Goal: Complete application form: Complete application form

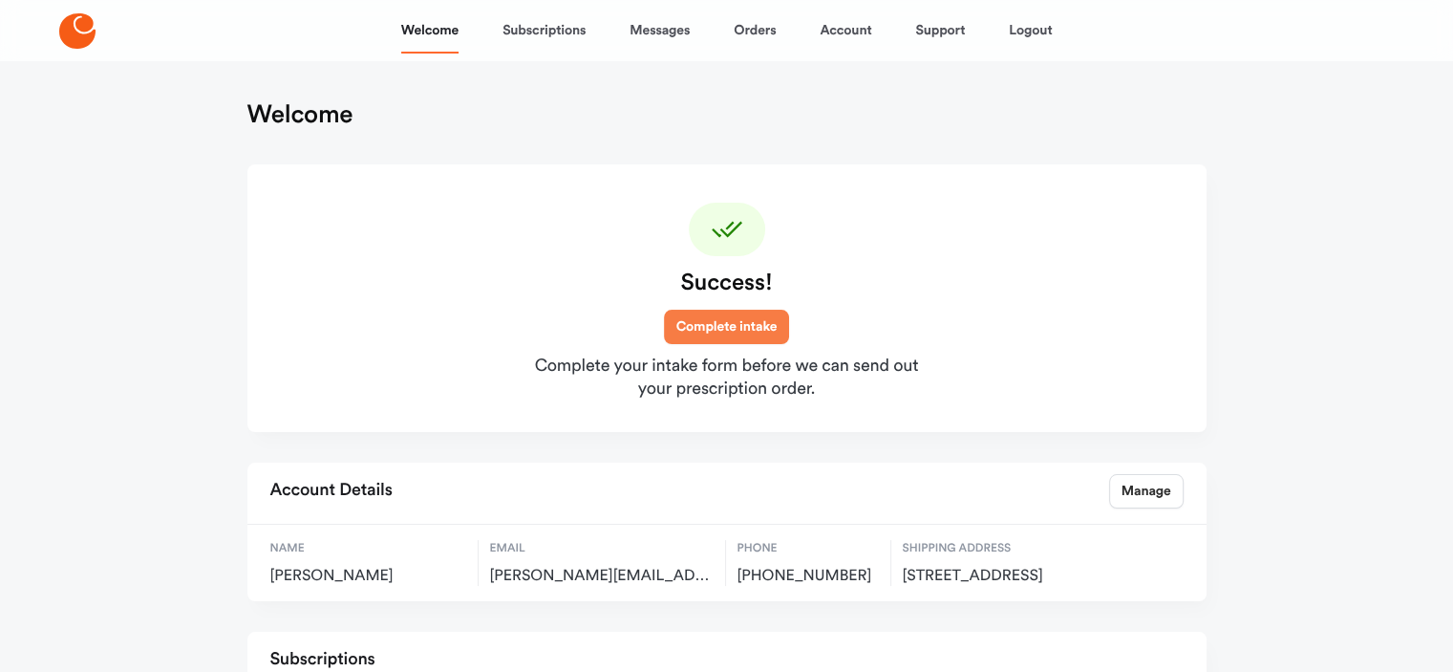
click at [749, 323] on link "Complete intake" at bounding box center [727, 327] width 126 height 34
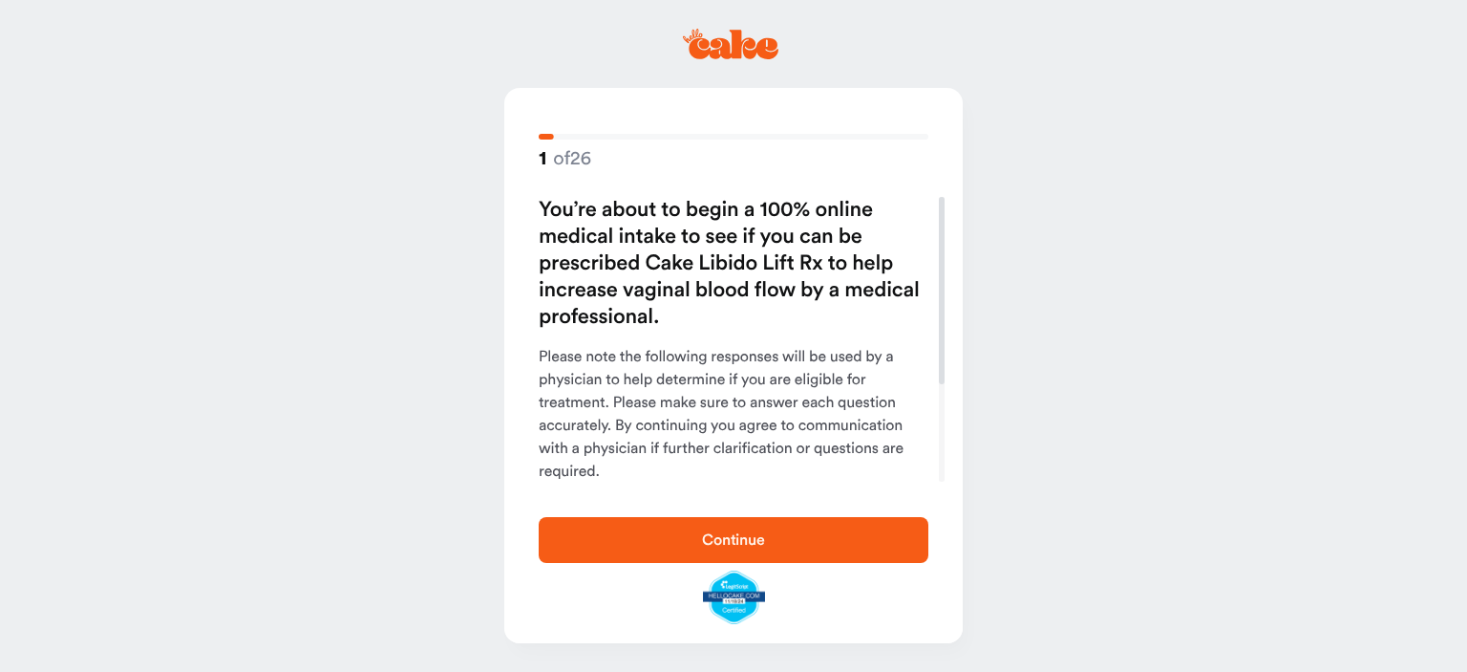
click at [723, 543] on span "Continue" at bounding box center [733, 539] width 63 height 15
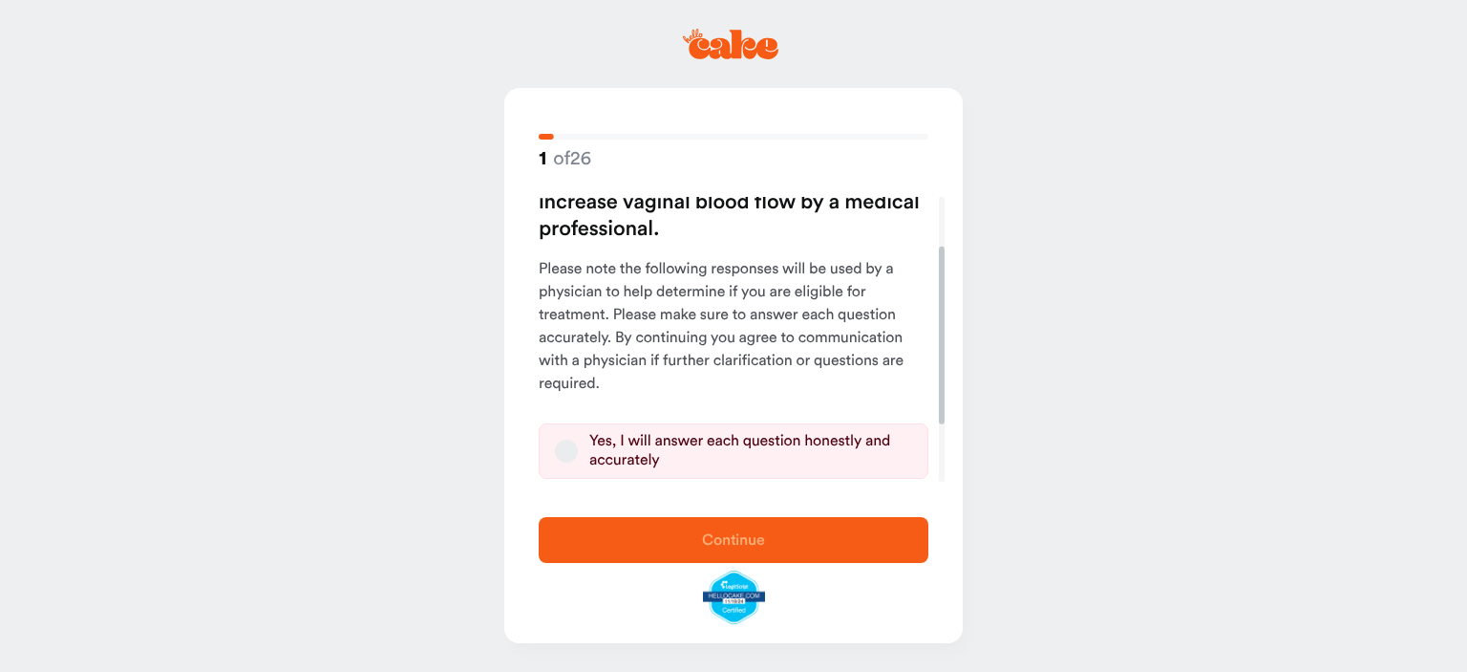
scroll to position [171, 0]
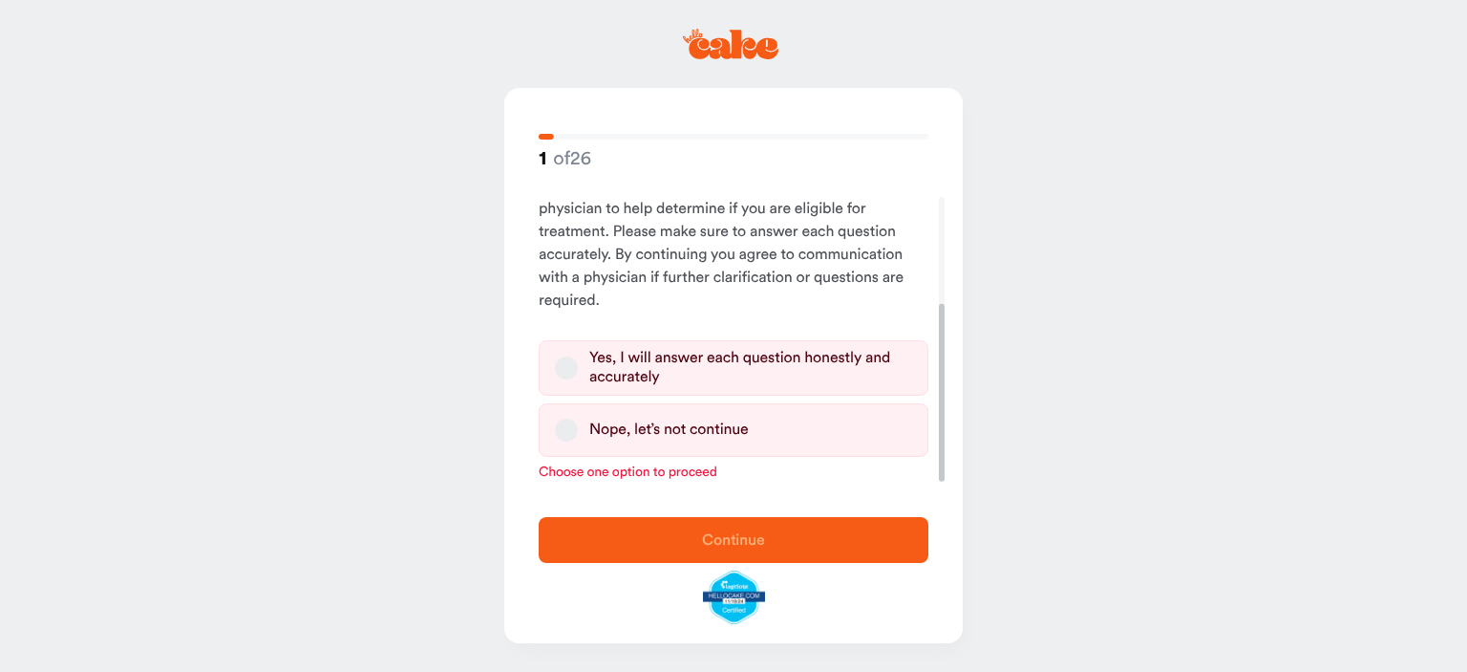
drag, startPoint x: 938, startPoint y: 323, endPoint x: 968, endPoint y: 500, distance: 179.2
click at [945, 482] on div at bounding box center [942, 393] width 6 height 178
click at [577, 364] on label "Yes, I will answer each question honestly and accurately" at bounding box center [734, 367] width 390 height 55
click at [577, 364] on button "Yes, I will answer each question honestly and accurately" at bounding box center [566, 367] width 23 height 23
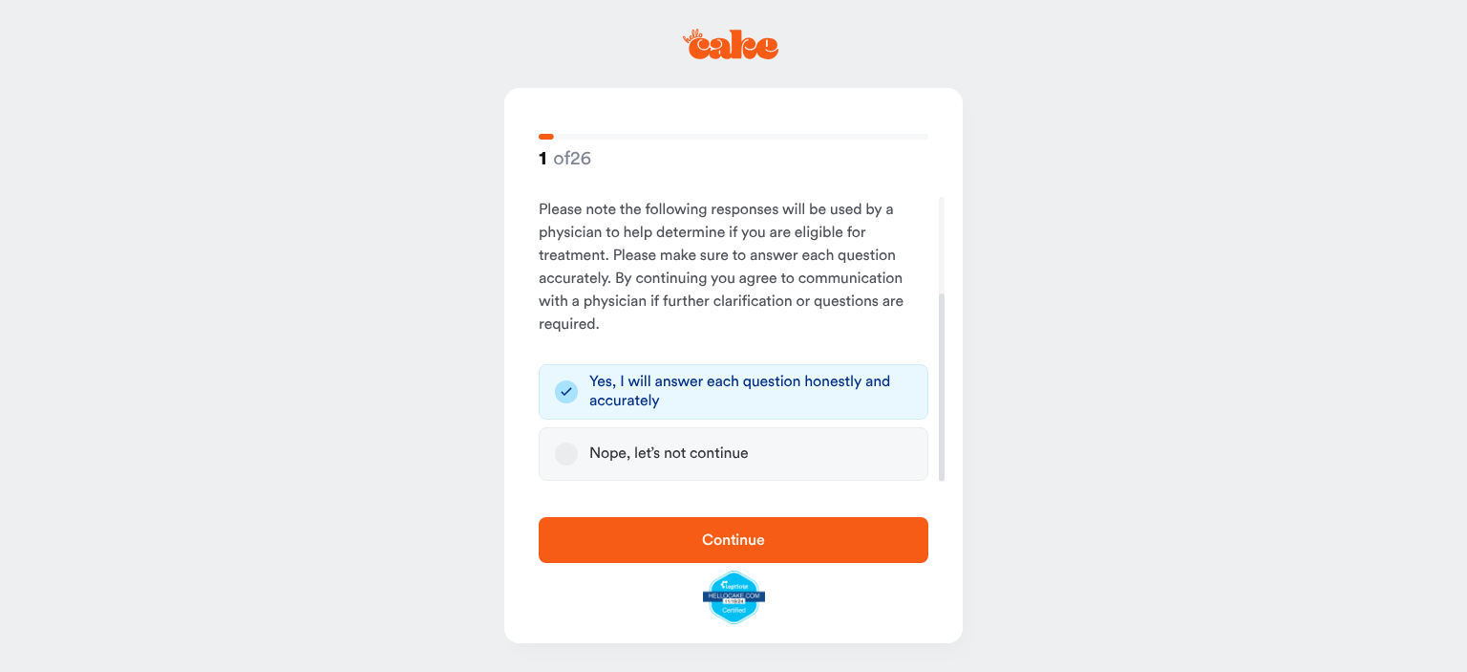
scroll to position [146, 0]
click at [726, 532] on span "Continue" at bounding box center [733, 539] width 63 height 15
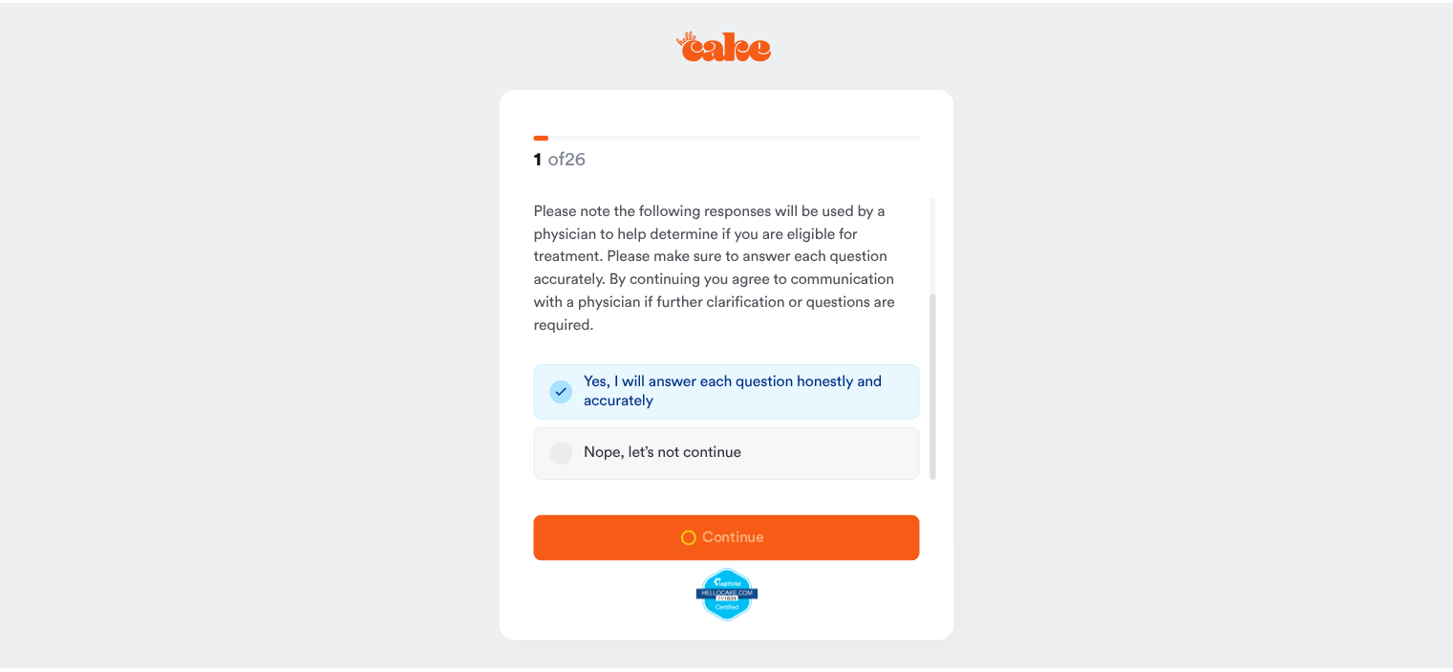
scroll to position [0, 0]
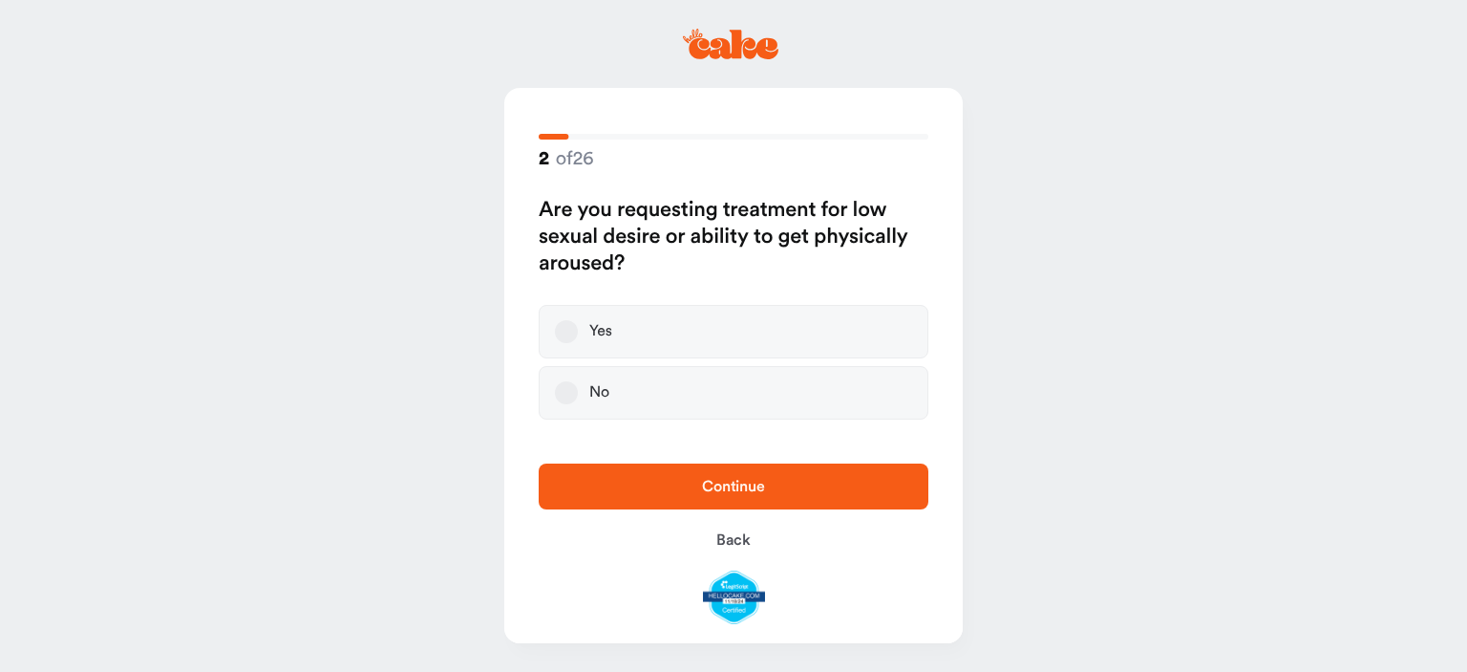
click at [568, 330] on button "Yes" at bounding box center [566, 331] width 23 height 23
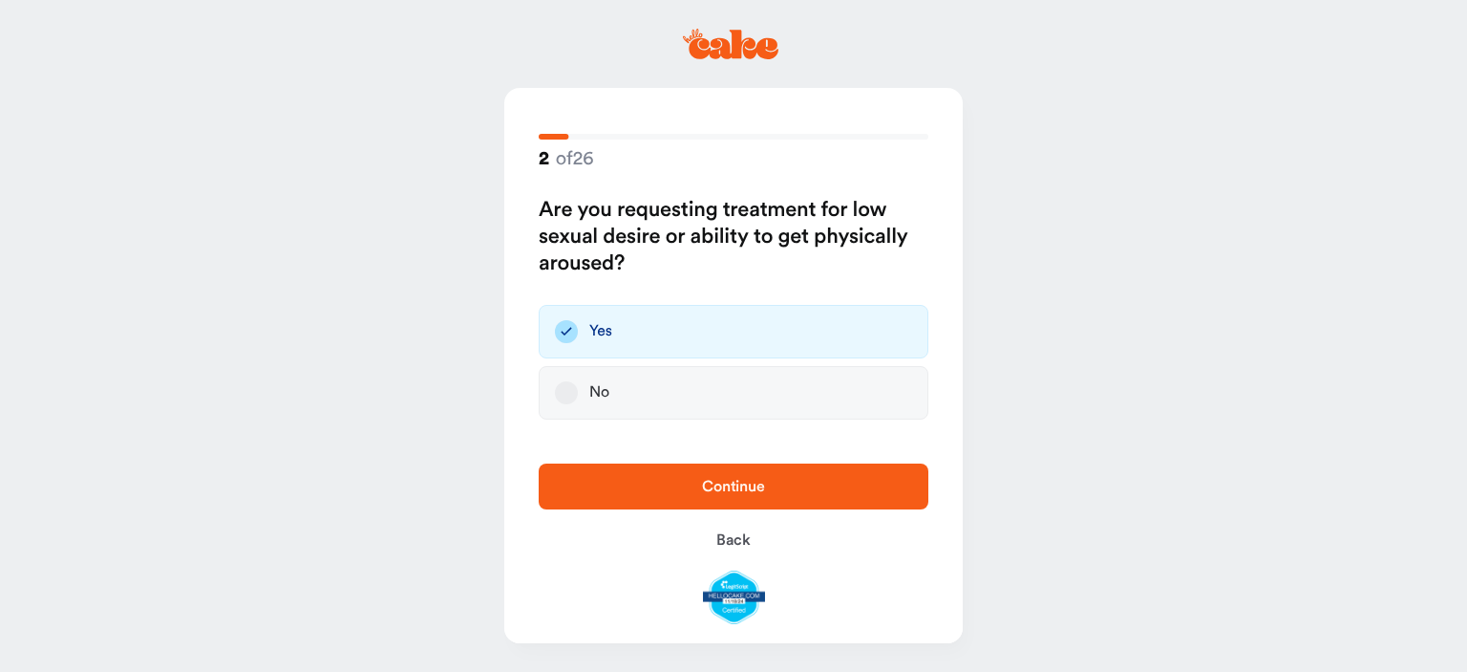
click at [700, 492] on span "Continue" at bounding box center [733, 486] width 329 height 23
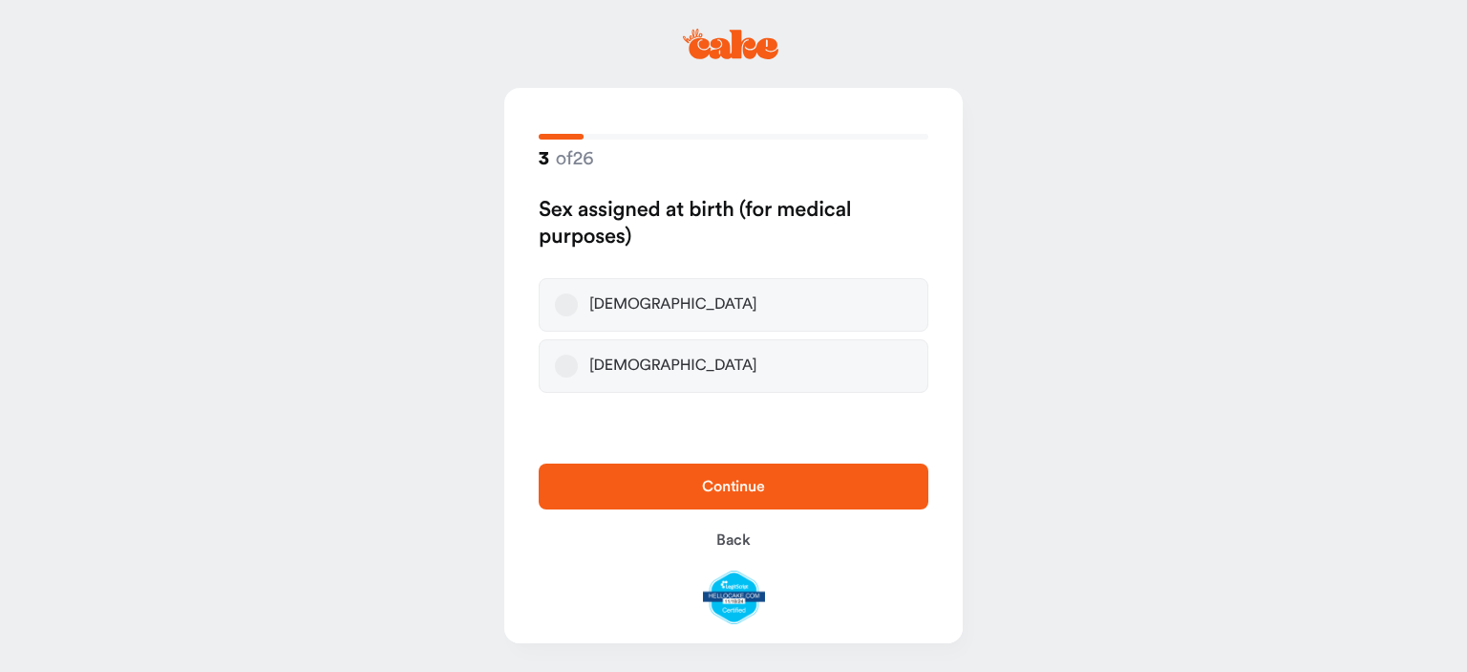
click at [569, 306] on button "Female" at bounding box center [566, 304] width 23 height 23
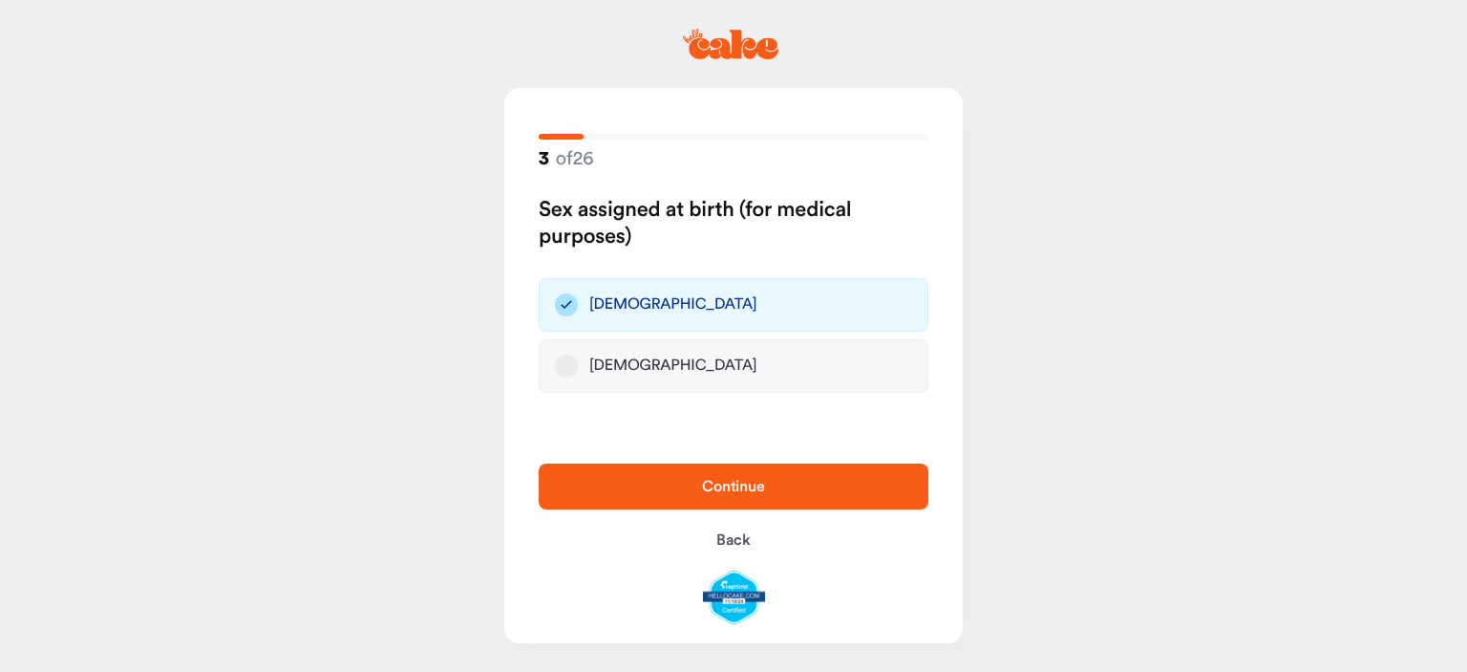
click at [736, 485] on span "Continue" at bounding box center [733, 486] width 63 height 15
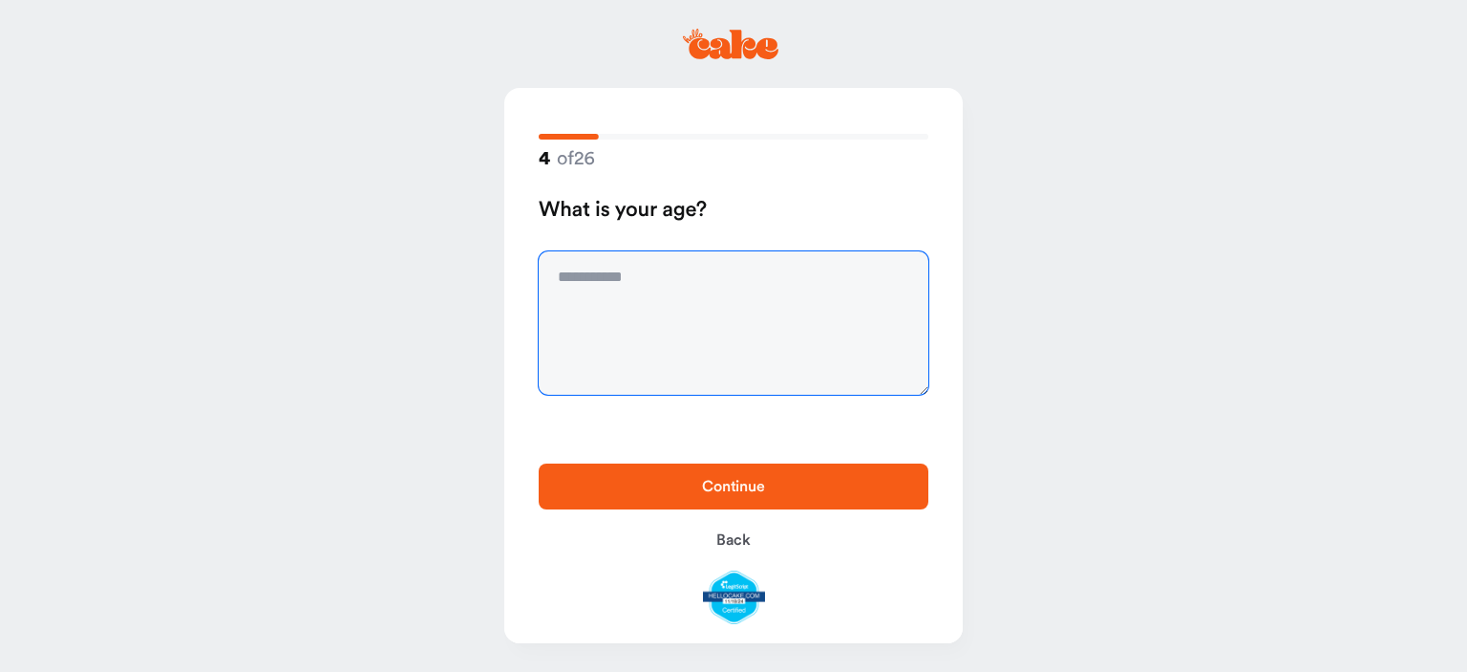
click at [657, 273] on textarea at bounding box center [734, 322] width 390 height 143
type textarea "**"
click at [730, 488] on span "Continue" at bounding box center [733, 486] width 63 height 15
click at [657, 271] on textarea at bounding box center [734, 322] width 390 height 143
type textarea "****"
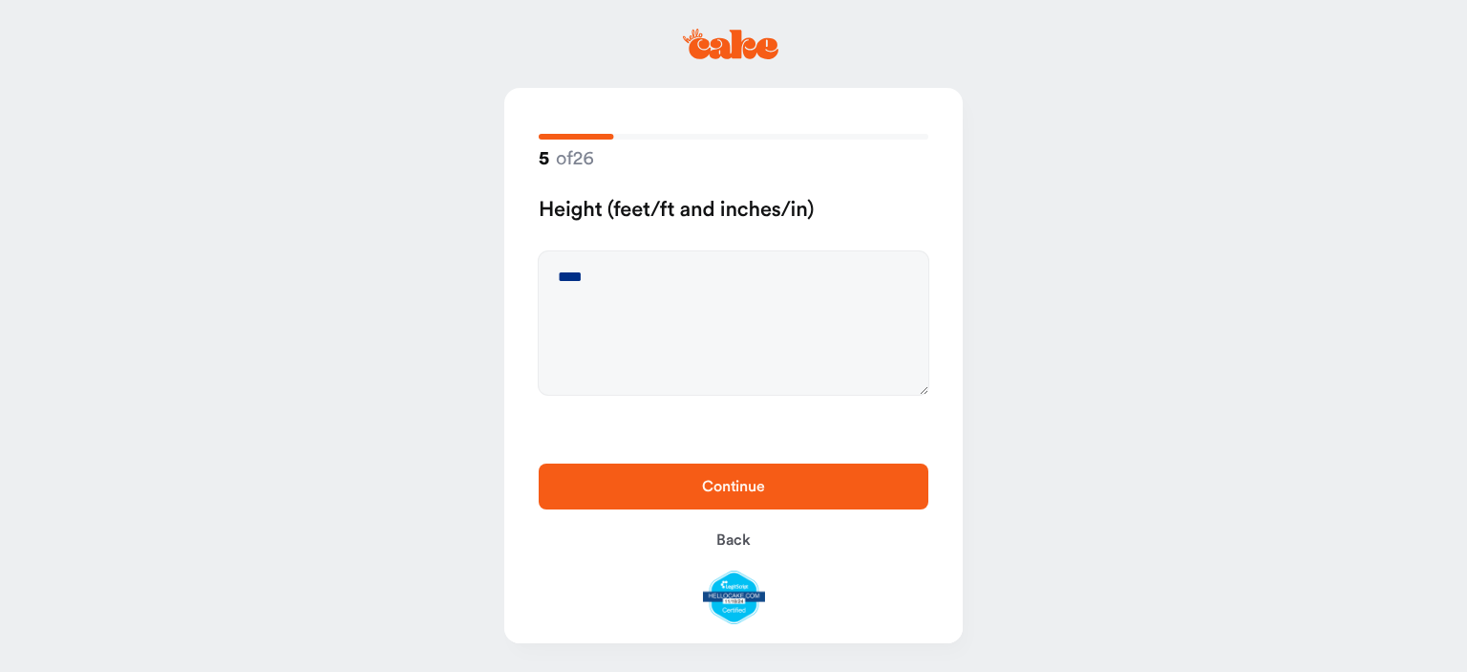
click at [715, 489] on span "Continue" at bounding box center [733, 486] width 63 height 15
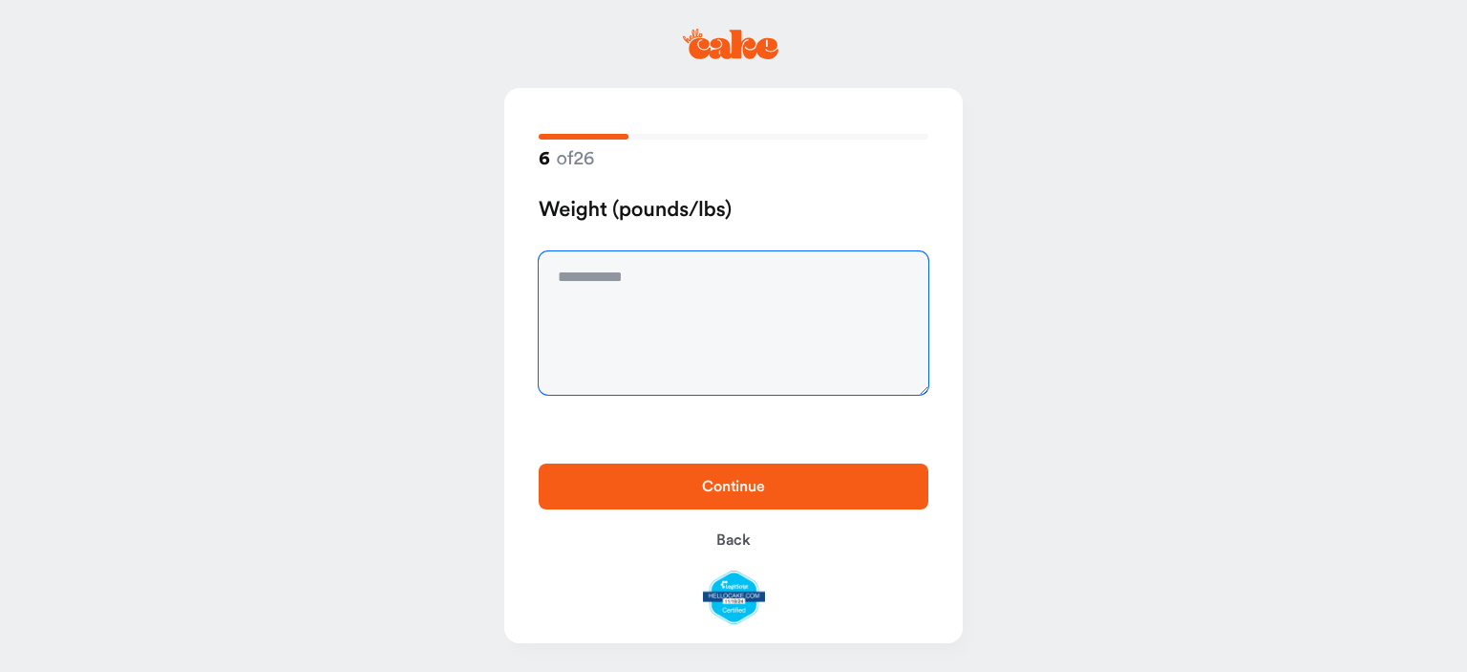
click at [657, 285] on textarea at bounding box center [734, 322] width 390 height 143
type textarea "***"
click at [722, 487] on span "Continue" at bounding box center [733, 486] width 63 height 15
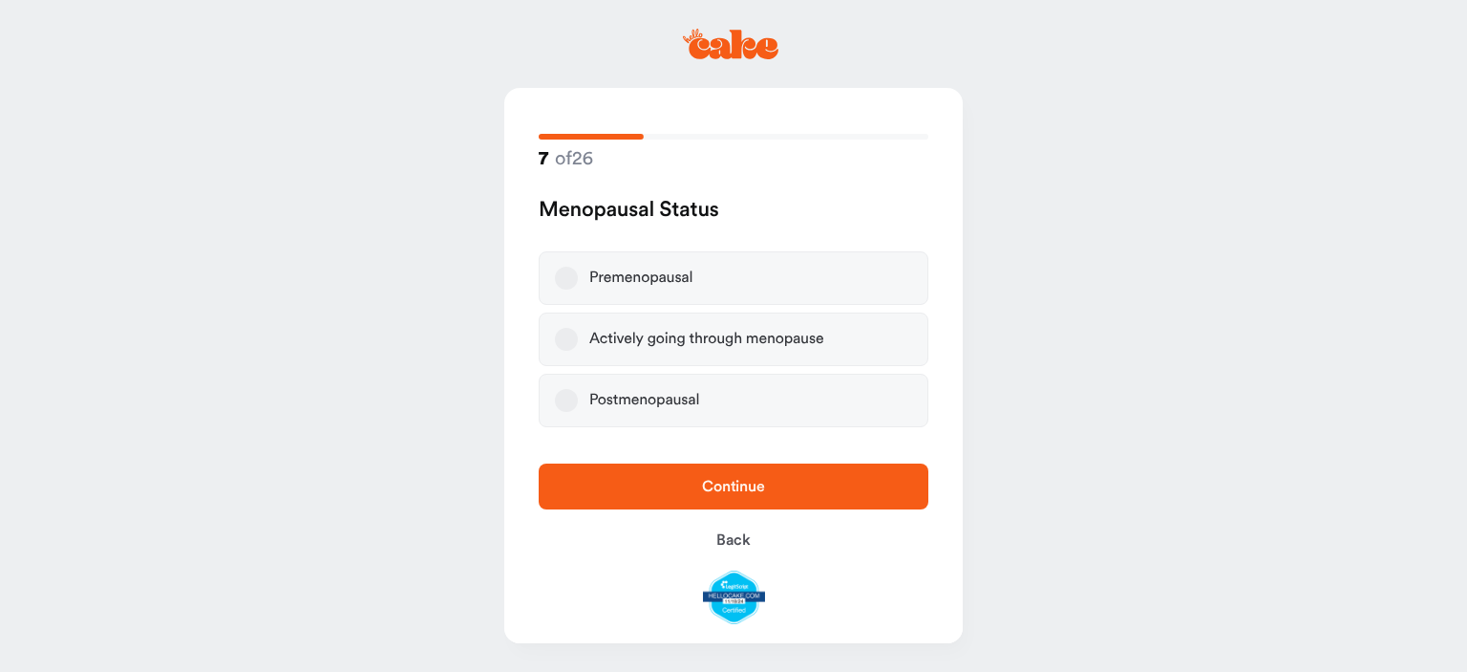
click at [569, 403] on button "Postmenopausal" at bounding box center [566, 400] width 23 height 23
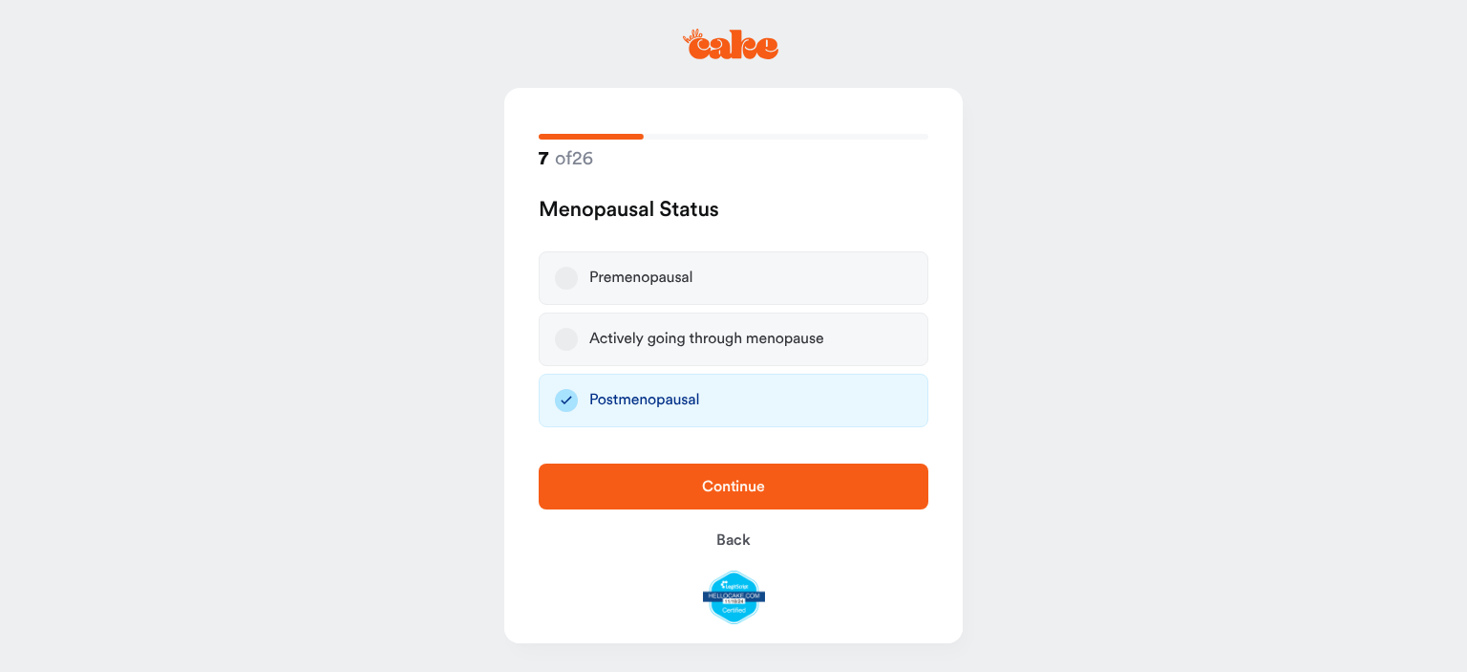
click at [736, 494] on span "Continue" at bounding box center [733, 486] width 63 height 15
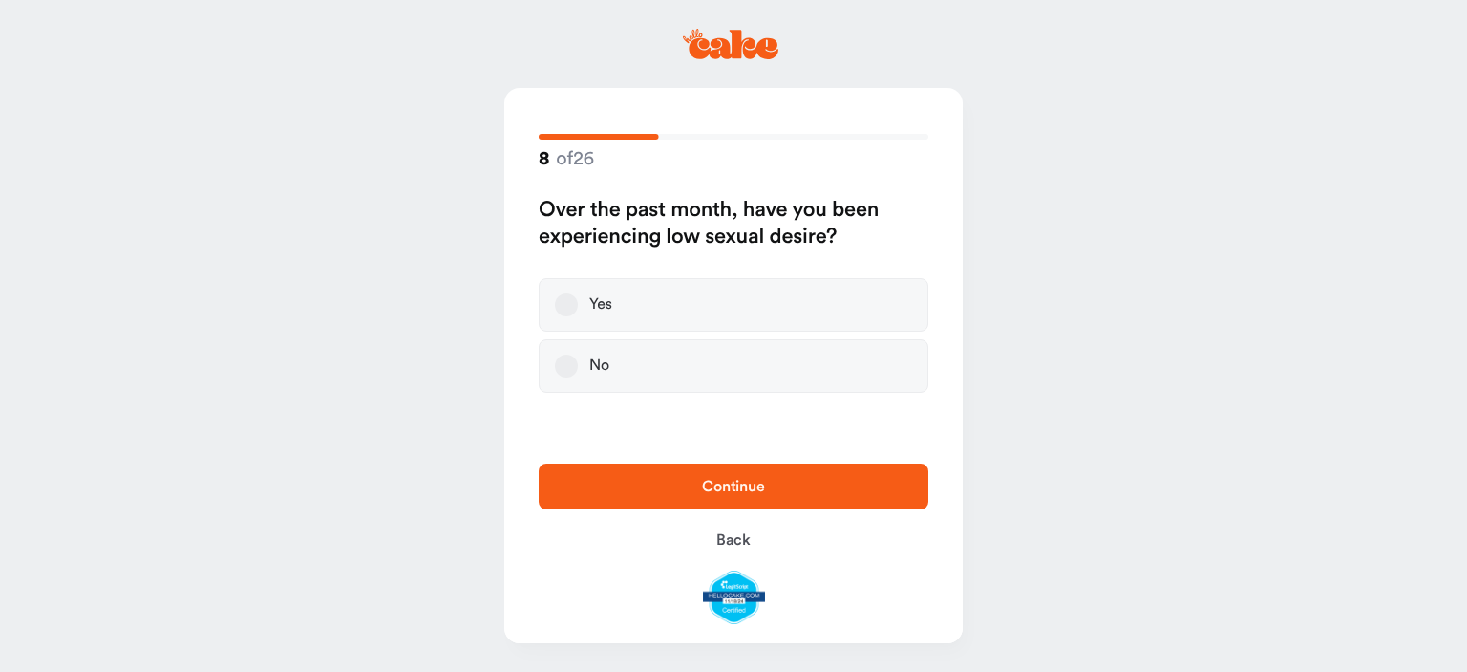
click at [568, 307] on button "Yes" at bounding box center [566, 304] width 23 height 23
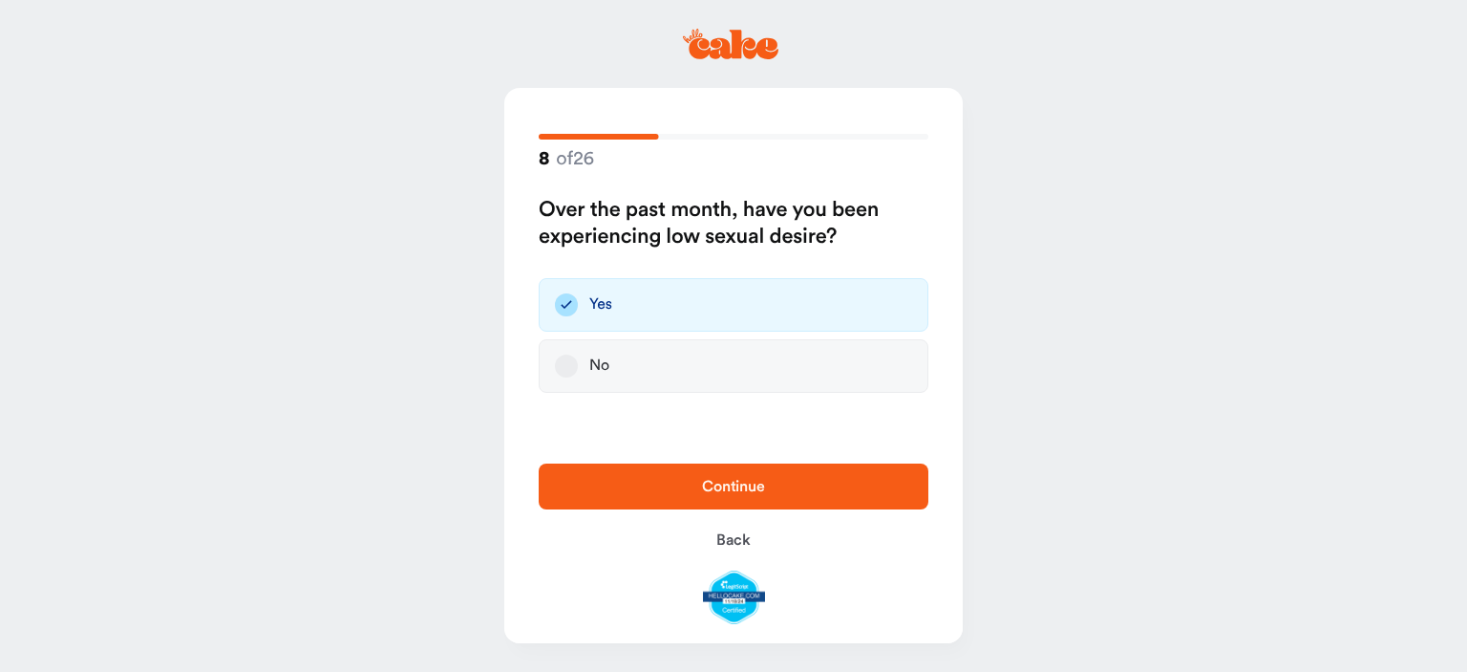
click at [771, 483] on span "Continue" at bounding box center [733, 486] width 329 height 23
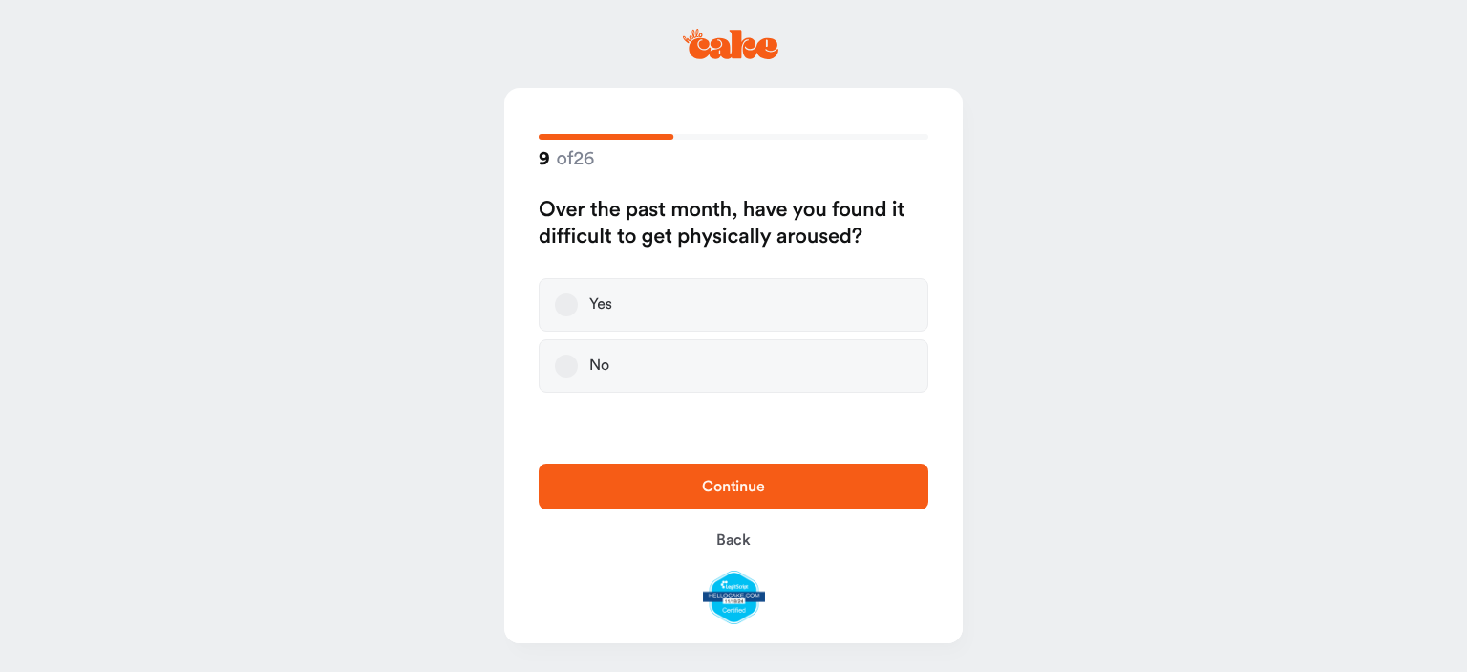
drag, startPoint x: 566, startPoint y: 305, endPoint x: 680, endPoint y: 365, distance: 129.5
click at [572, 308] on button "Yes" at bounding box center [566, 304] width 23 height 23
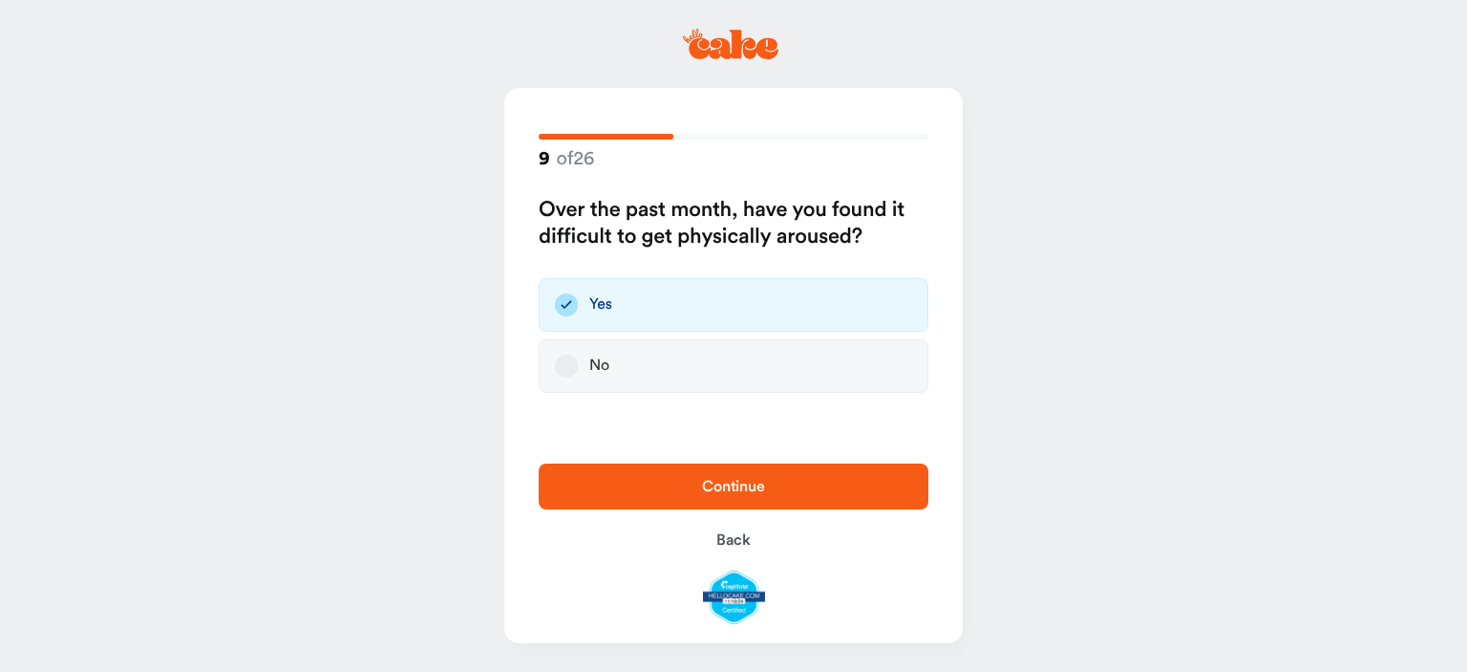
click at [803, 488] on span "Continue" at bounding box center [733, 486] width 329 height 23
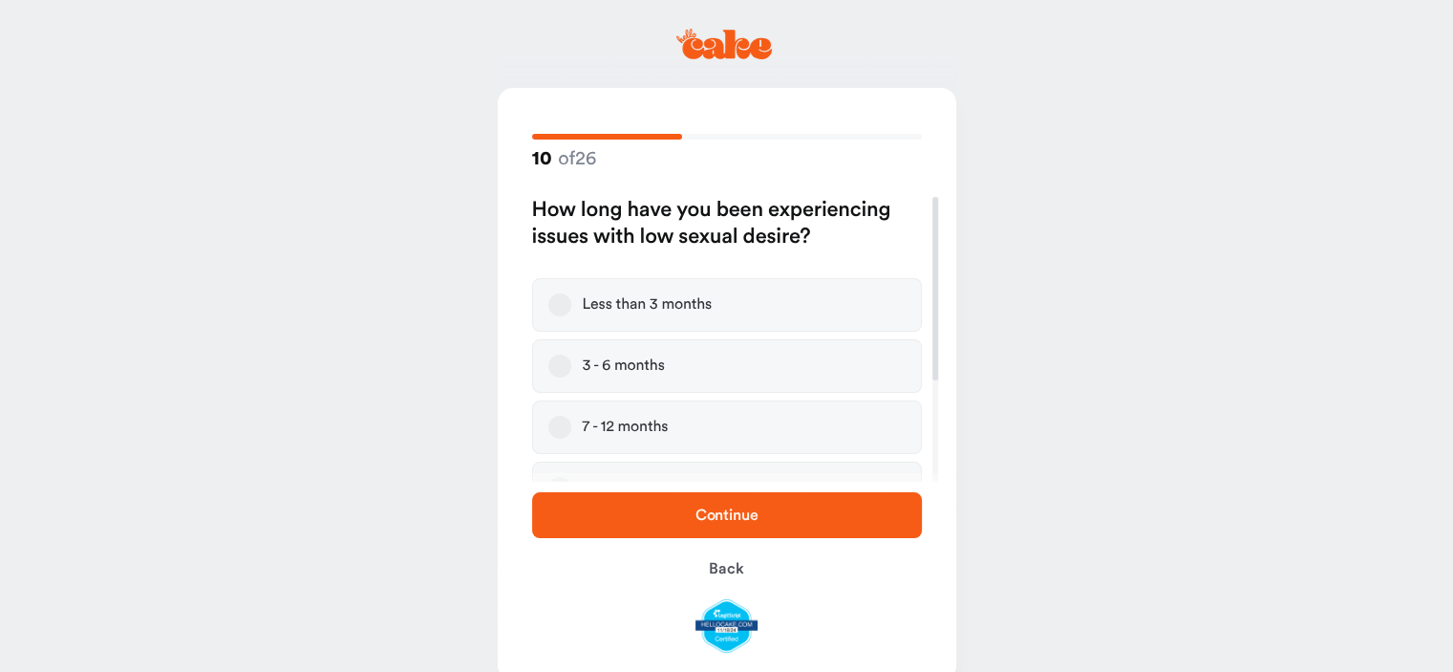
click at [558, 364] on button "3 - 6 months" at bounding box center [559, 365] width 23 height 23
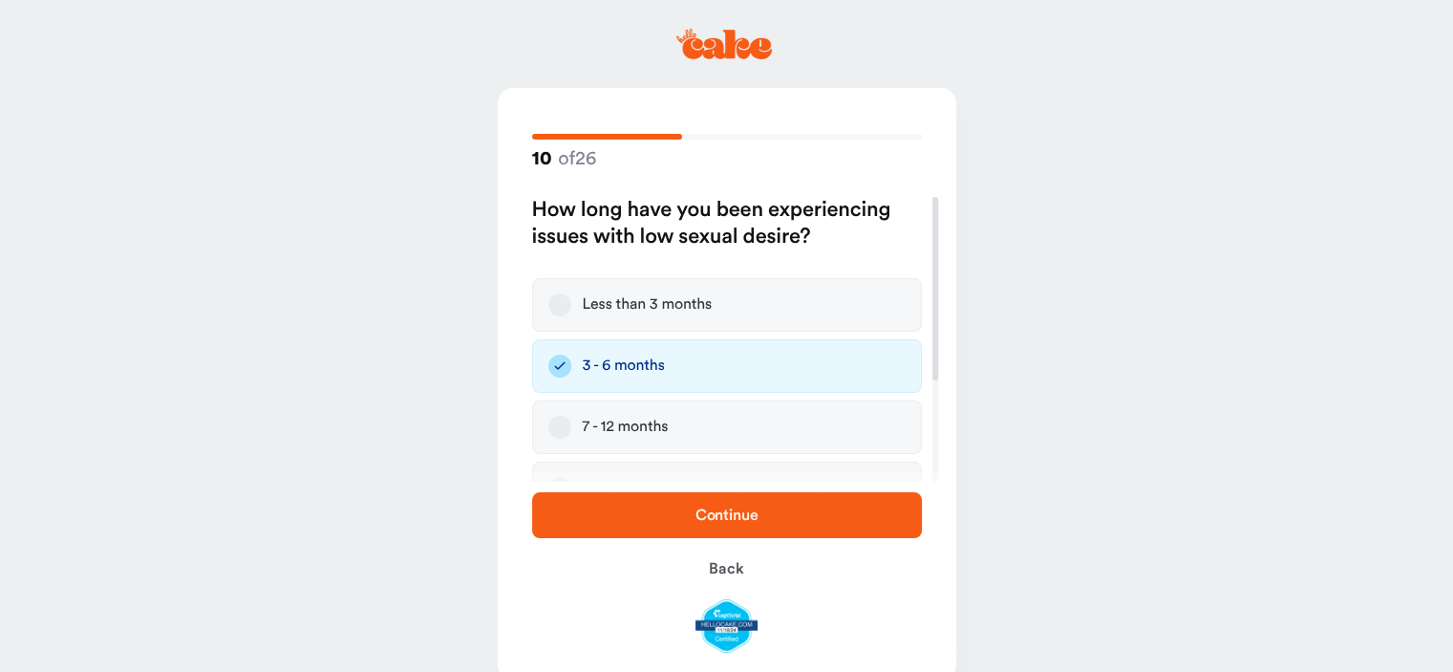
click at [738, 515] on span "Continue" at bounding box center [727, 514] width 63 height 15
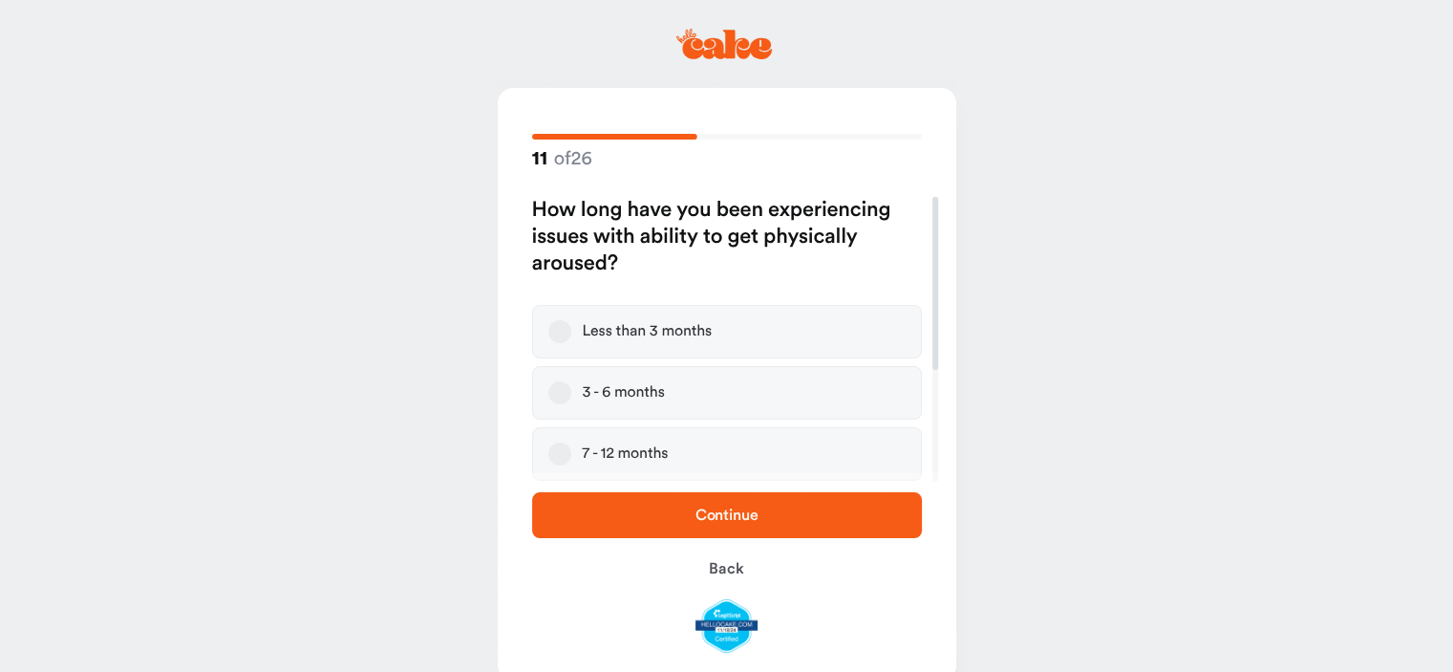
click at [558, 396] on button "3 - 6 months" at bounding box center [559, 392] width 23 height 23
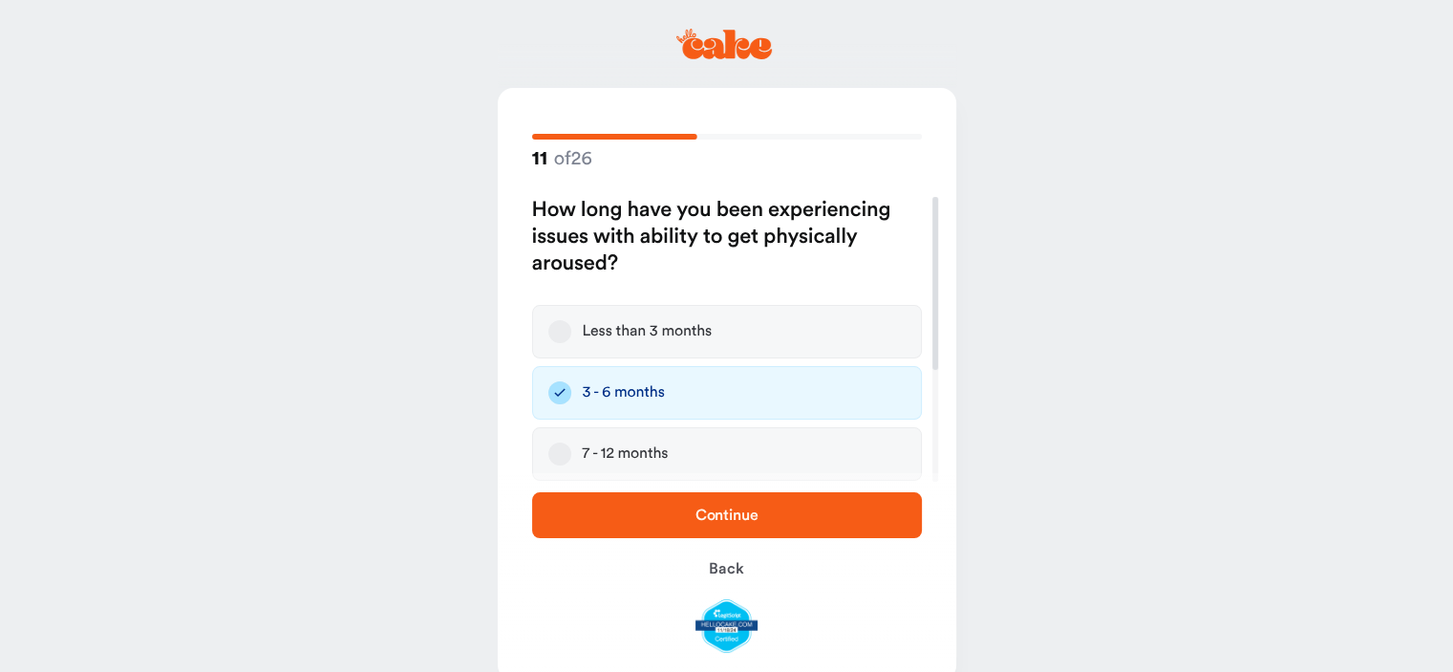
click at [712, 515] on span "Continue" at bounding box center [727, 514] width 63 height 15
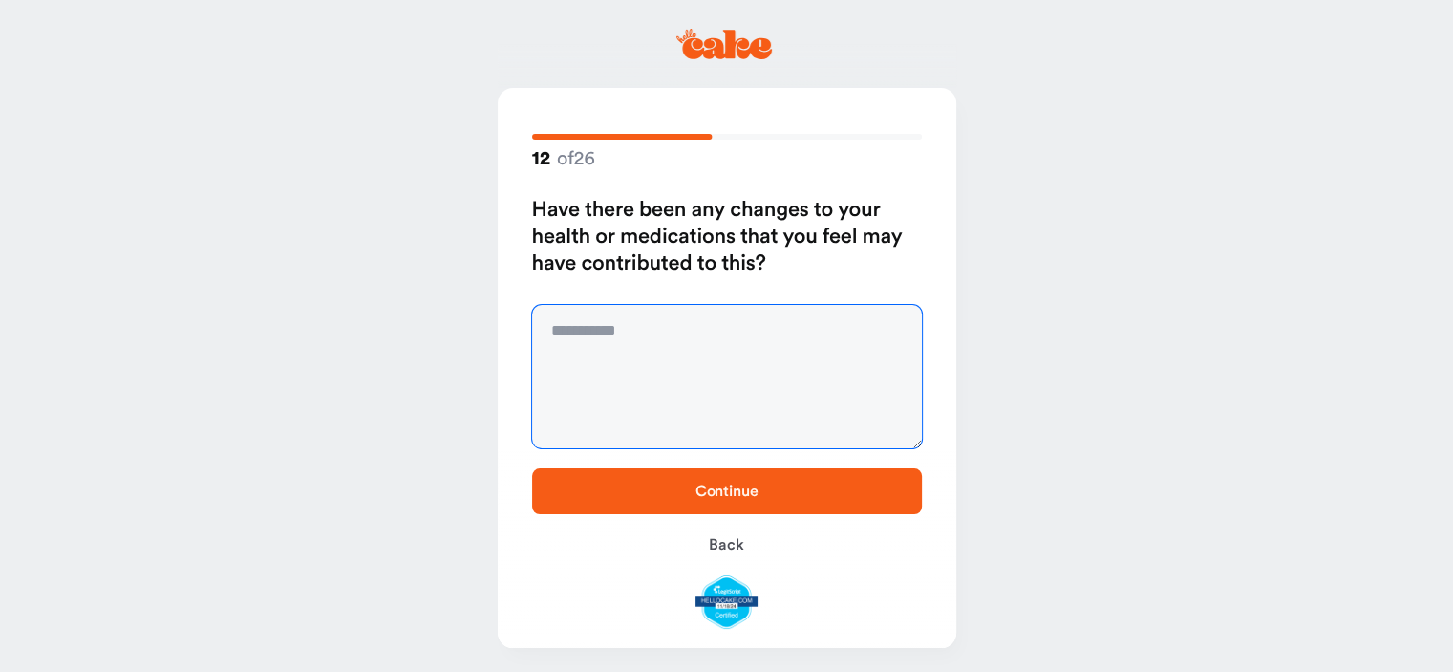
click at [626, 322] on textarea at bounding box center [727, 376] width 390 height 143
type textarea "**"
click at [746, 485] on span "Continue" at bounding box center [727, 490] width 63 height 15
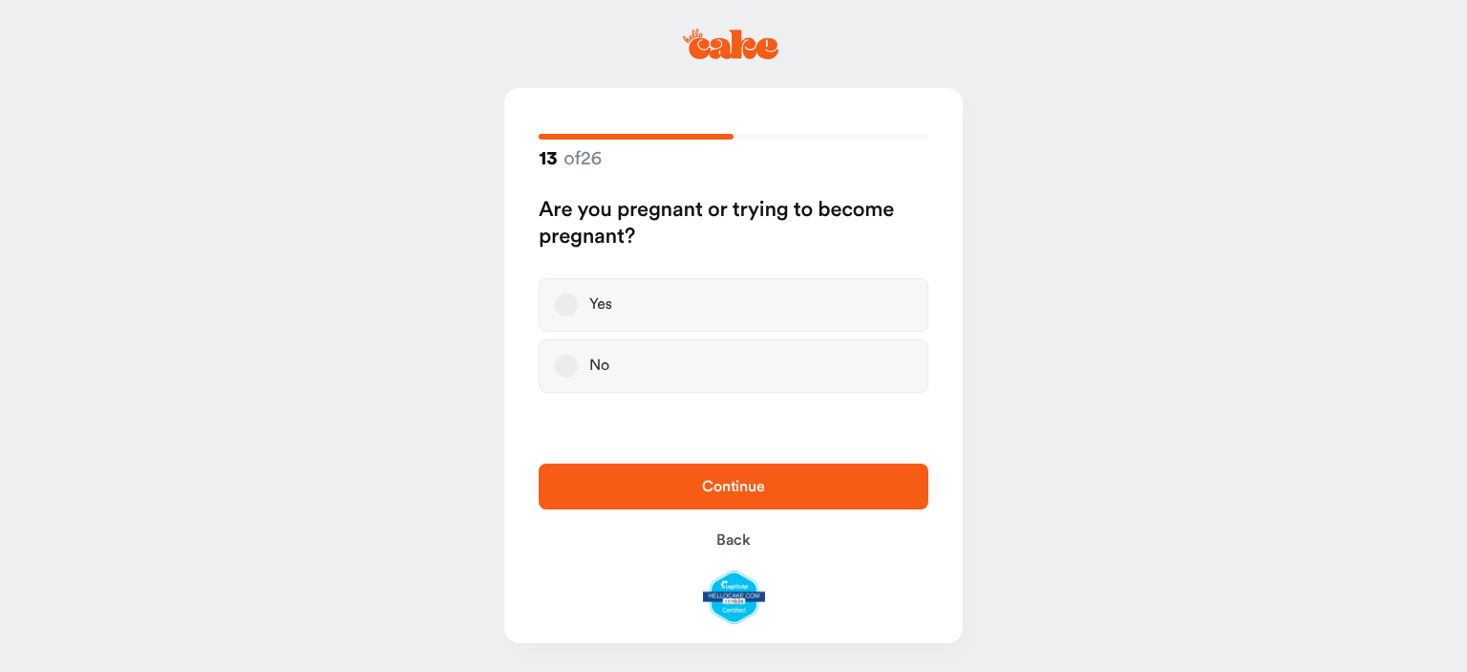
click at [570, 365] on button "No" at bounding box center [566, 365] width 23 height 23
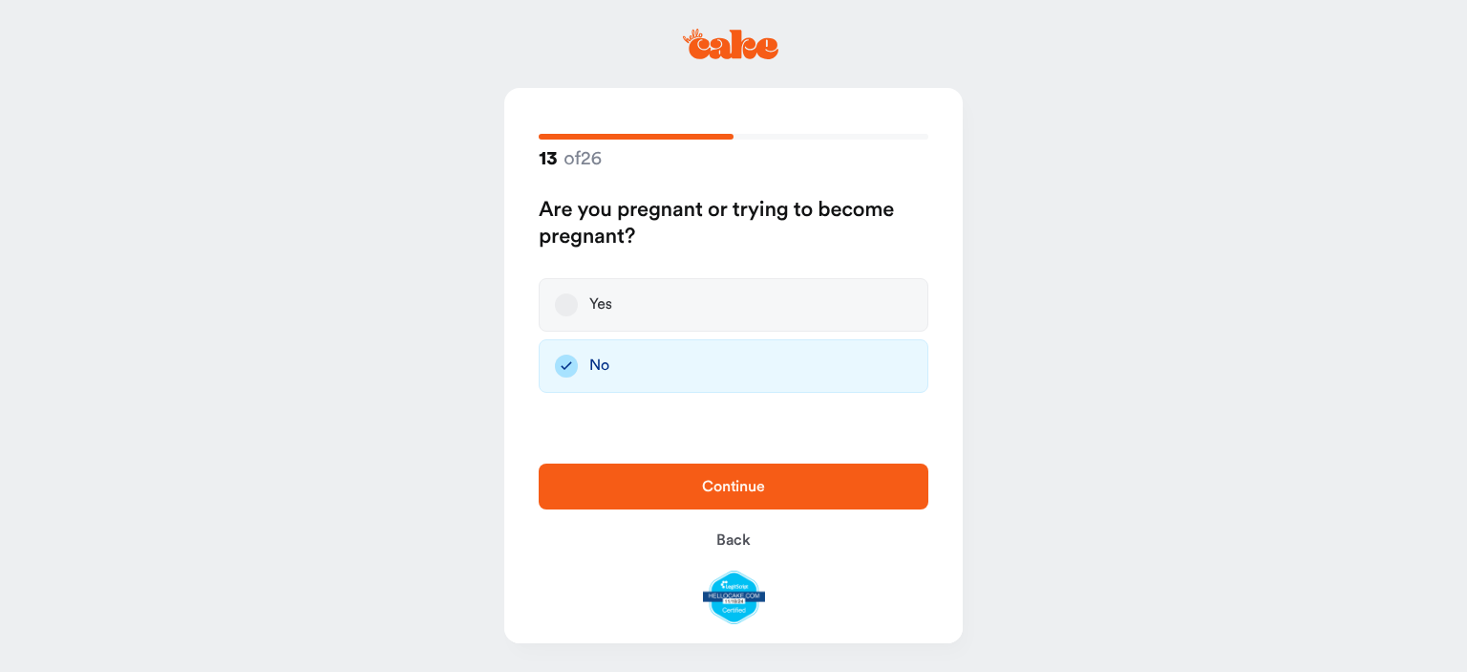
click at [768, 496] on span "Continue" at bounding box center [733, 486] width 329 height 23
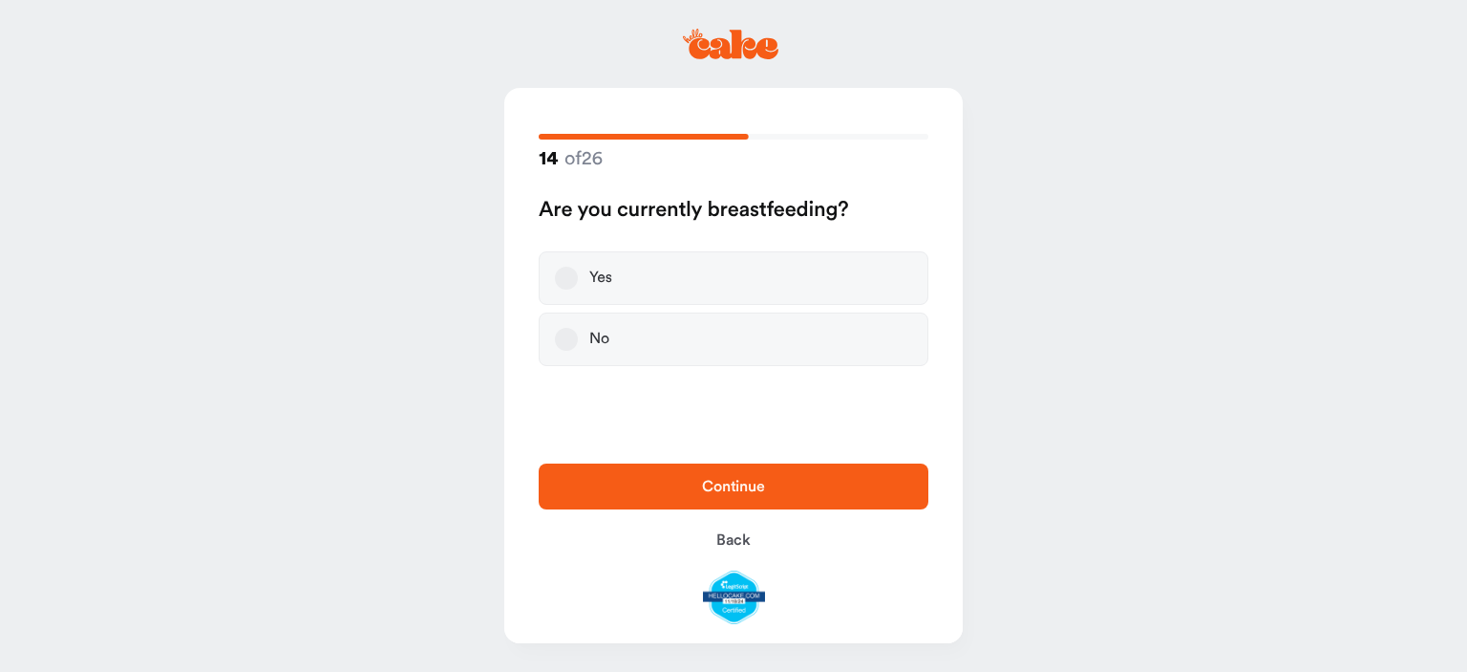
drag, startPoint x: 566, startPoint y: 343, endPoint x: 588, endPoint y: 347, distance: 22.3
click at [567, 343] on button "No" at bounding box center [566, 339] width 23 height 23
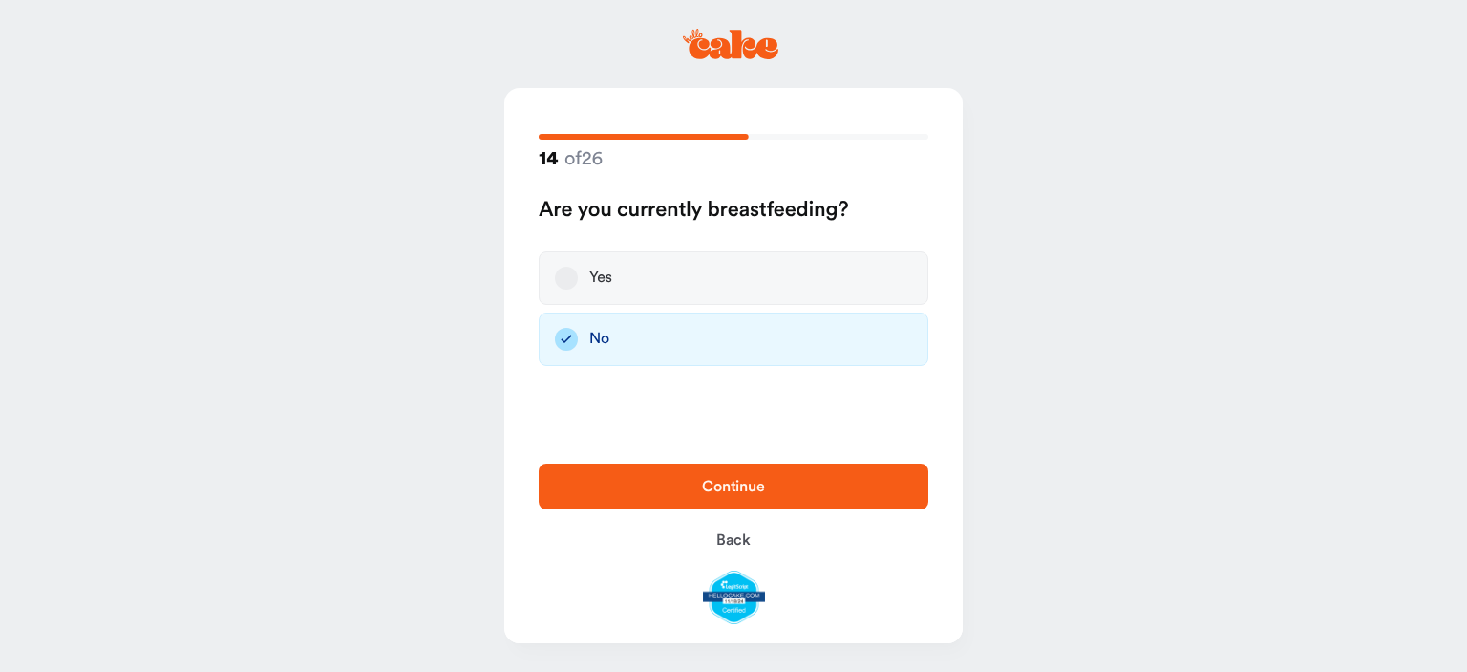
click at [766, 497] on span "Continue" at bounding box center [733, 486] width 329 height 23
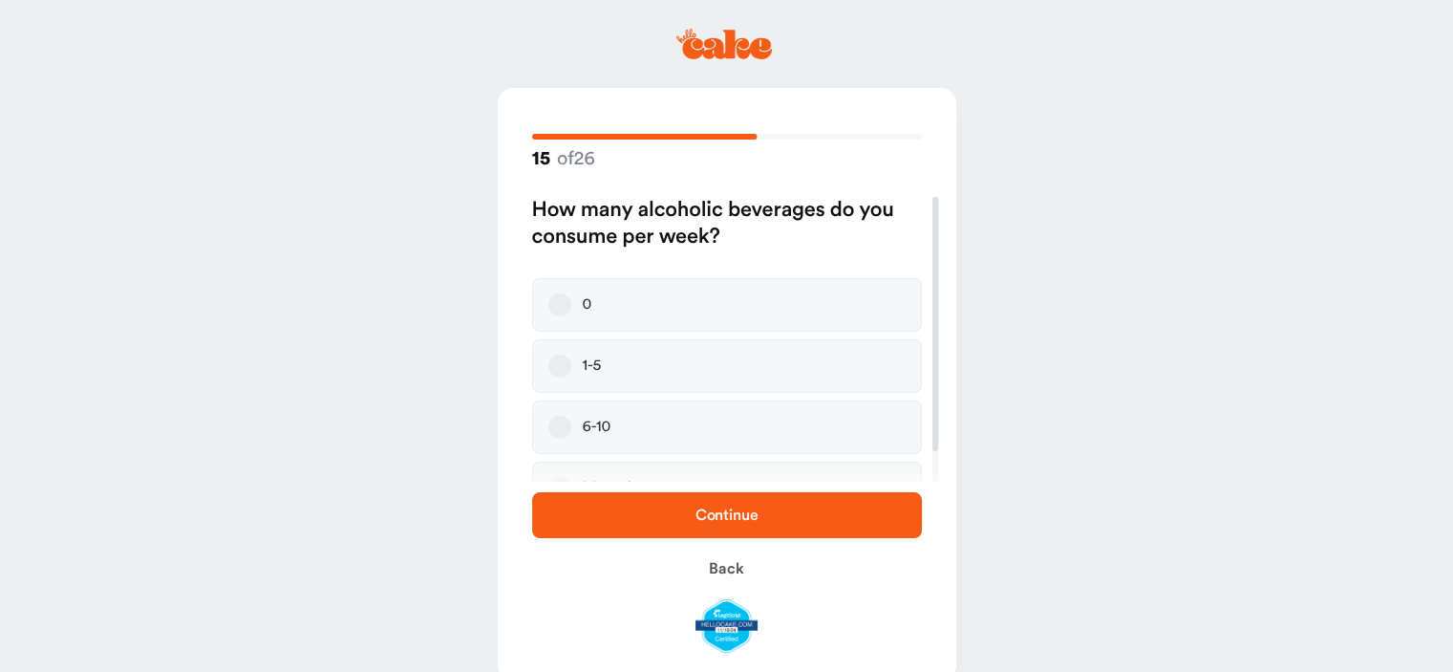
drag, startPoint x: 559, startPoint y: 371, endPoint x: 611, endPoint y: 416, distance: 69.1
click at [560, 371] on button "1-5" at bounding box center [559, 365] width 23 height 23
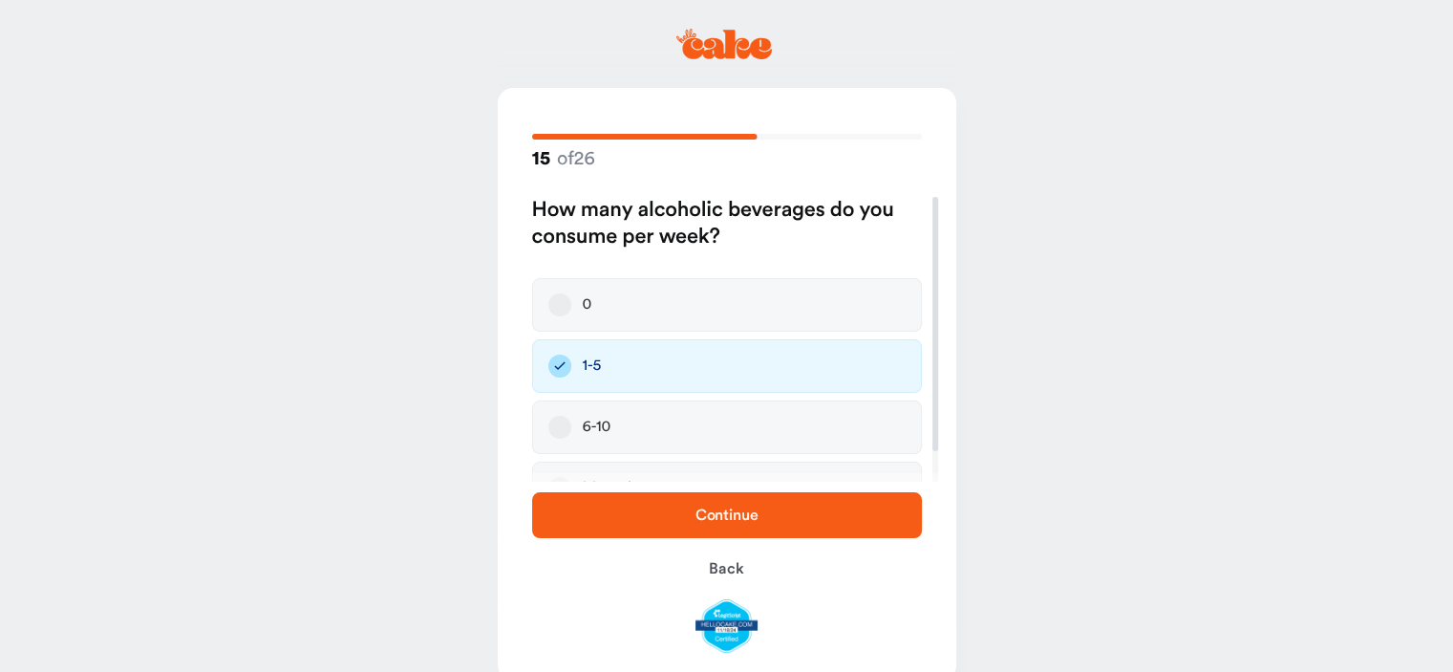
click at [725, 515] on span "Continue" at bounding box center [727, 514] width 63 height 15
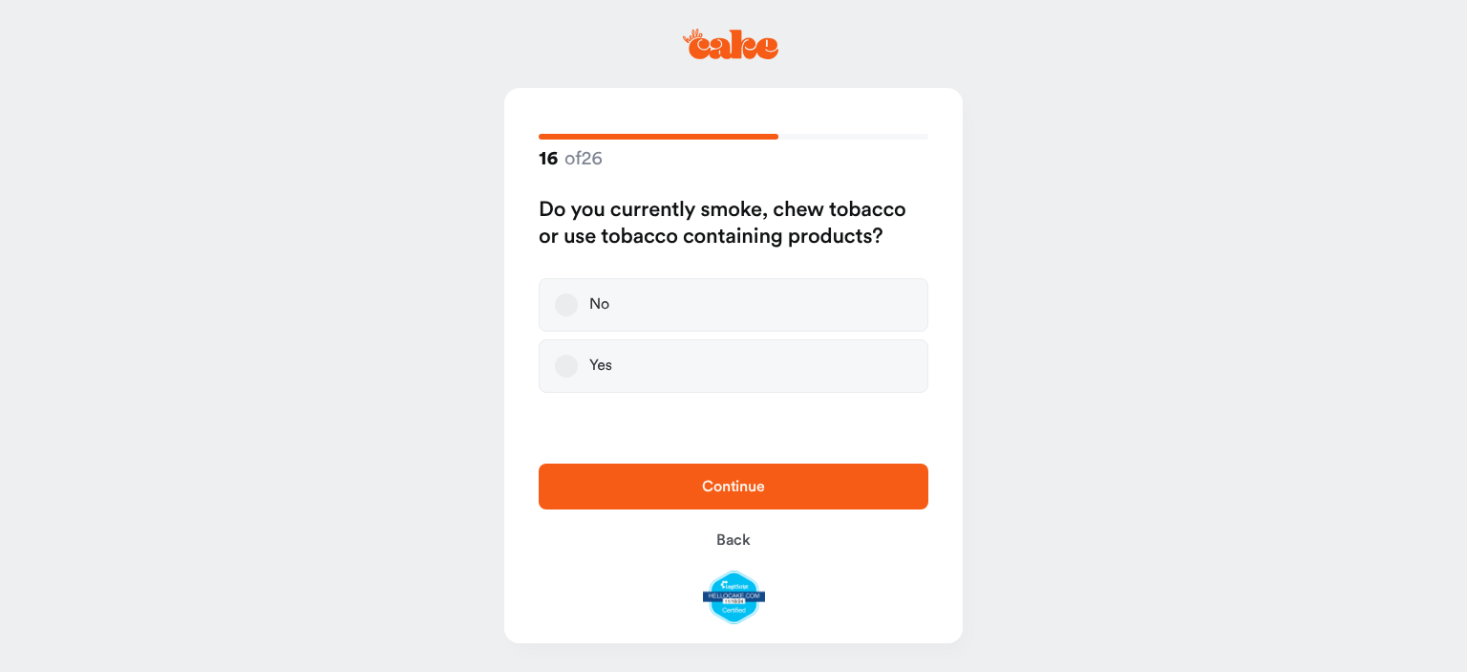
drag, startPoint x: 573, startPoint y: 305, endPoint x: 670, endPoint y: 366, distance: 114.2
click at [577, 305] on label "No" at bounding box center [734, 305] width 390 height 54
click at [577, 305] on button "No" at bounding box center [566, 304] width 23 height 23
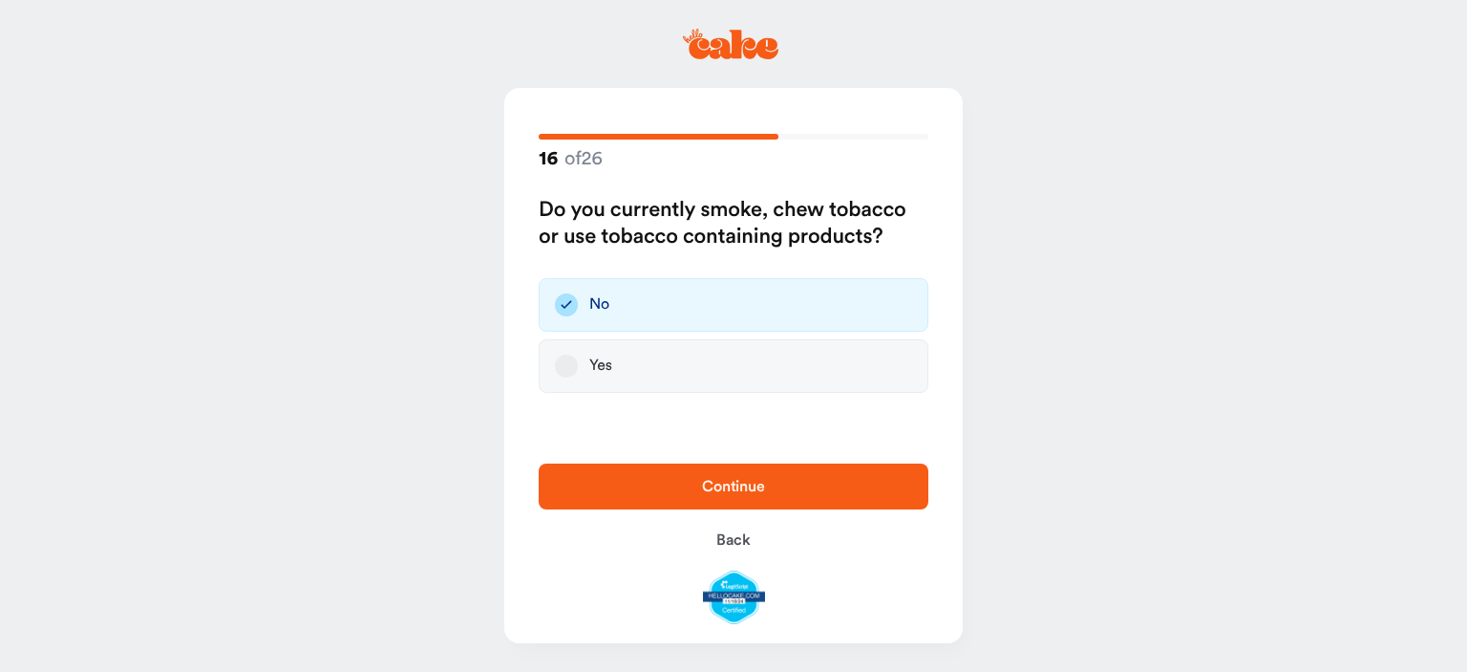
click at [740, 485] on span "Continue" at bounding box center [733, 486] width 63 height 15
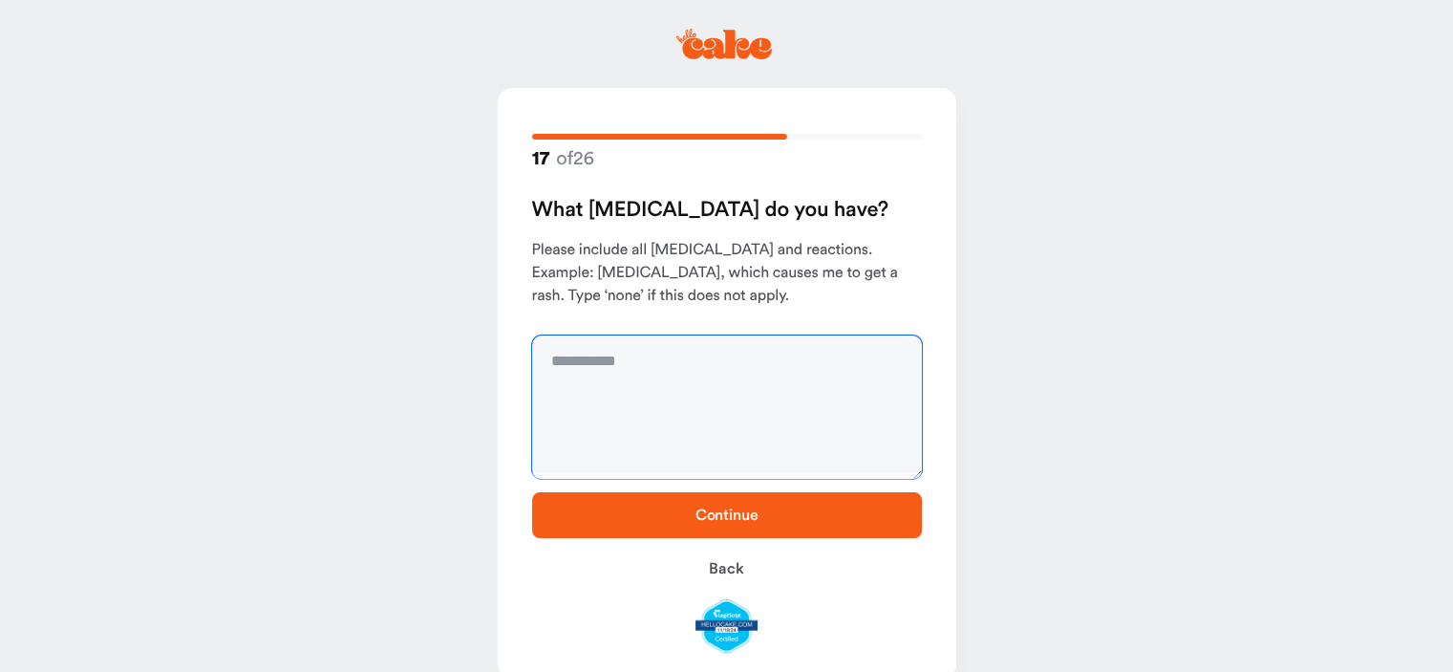
click at [660, 363] on textarea at bounding box center [727, 406] width 390 height 143
type textarea "**********"
click at [710, 530] on button "Continue" at bounding box center [727, 515] width 390 height 46
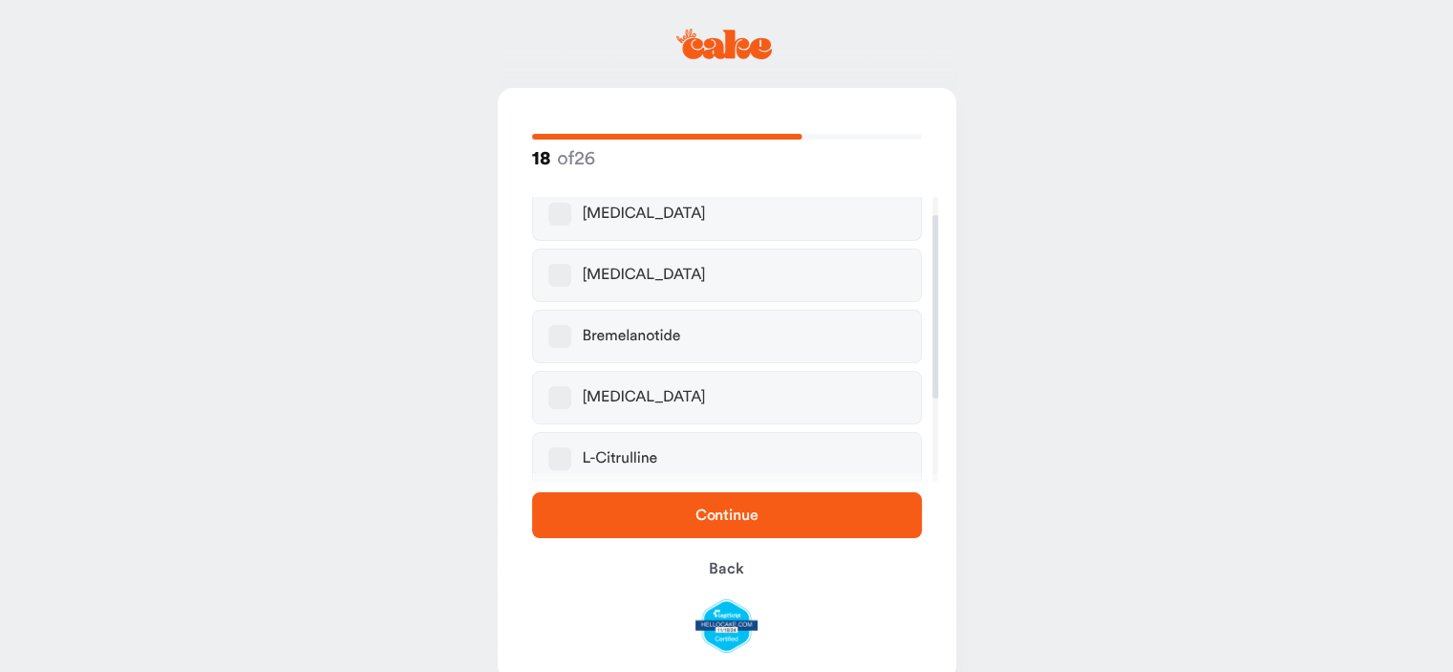
scroll to position [157, 0]
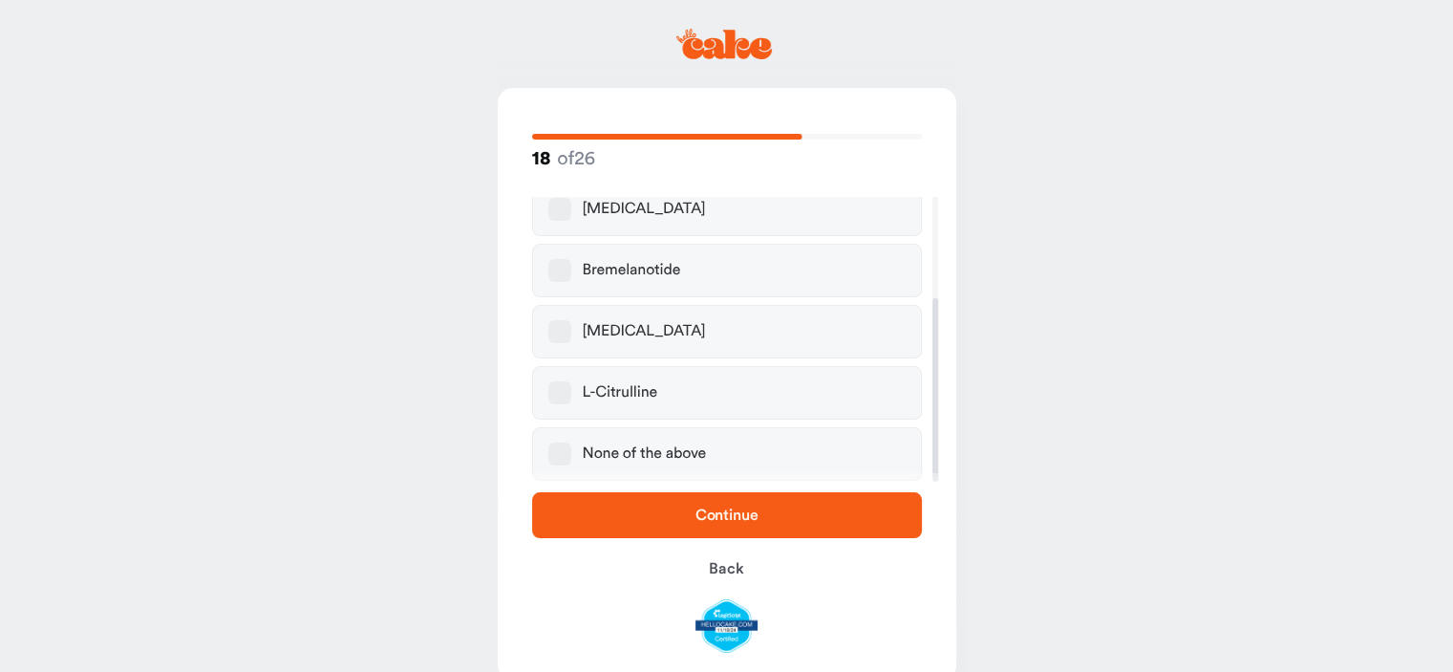
click at [568, 460] on button "None of the above" at bounding box center [559, 453] width 23 height 23
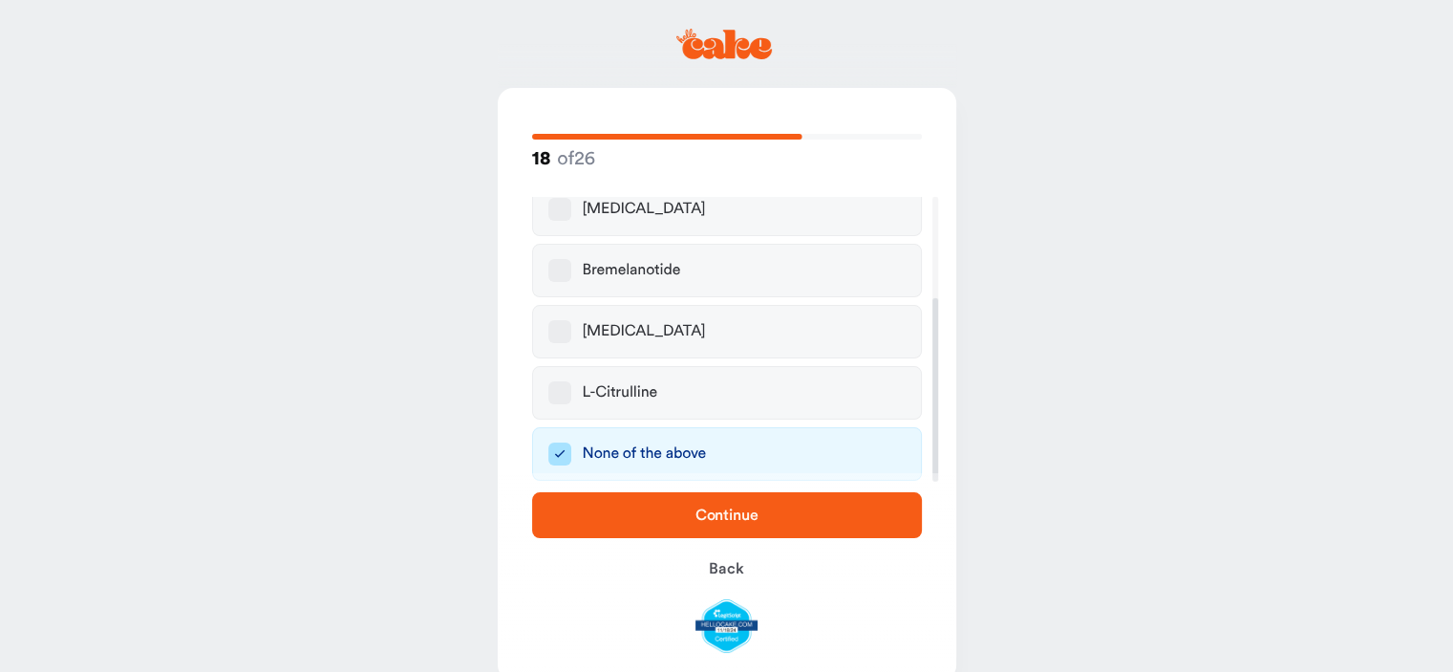
click at [775, 515] on span "Continue" at bounding box center [727, 514] width 329 height 23
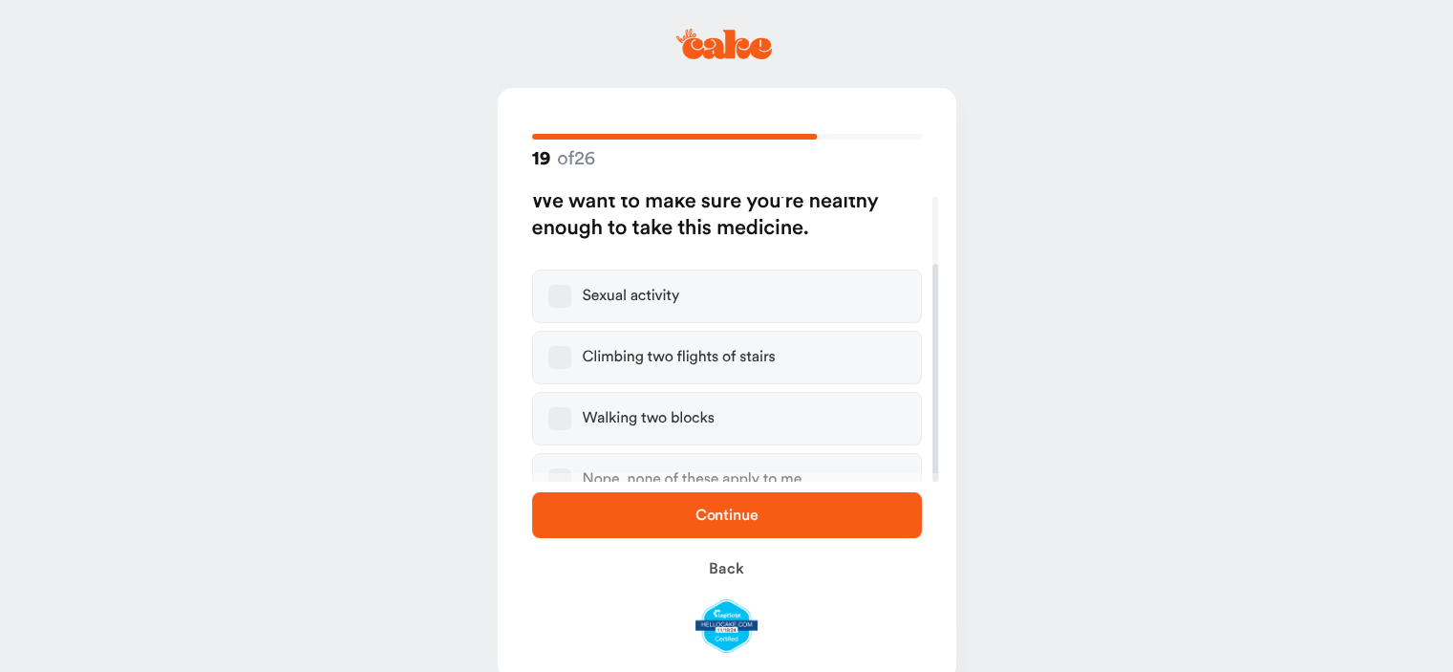
scroll to position [88, 0]
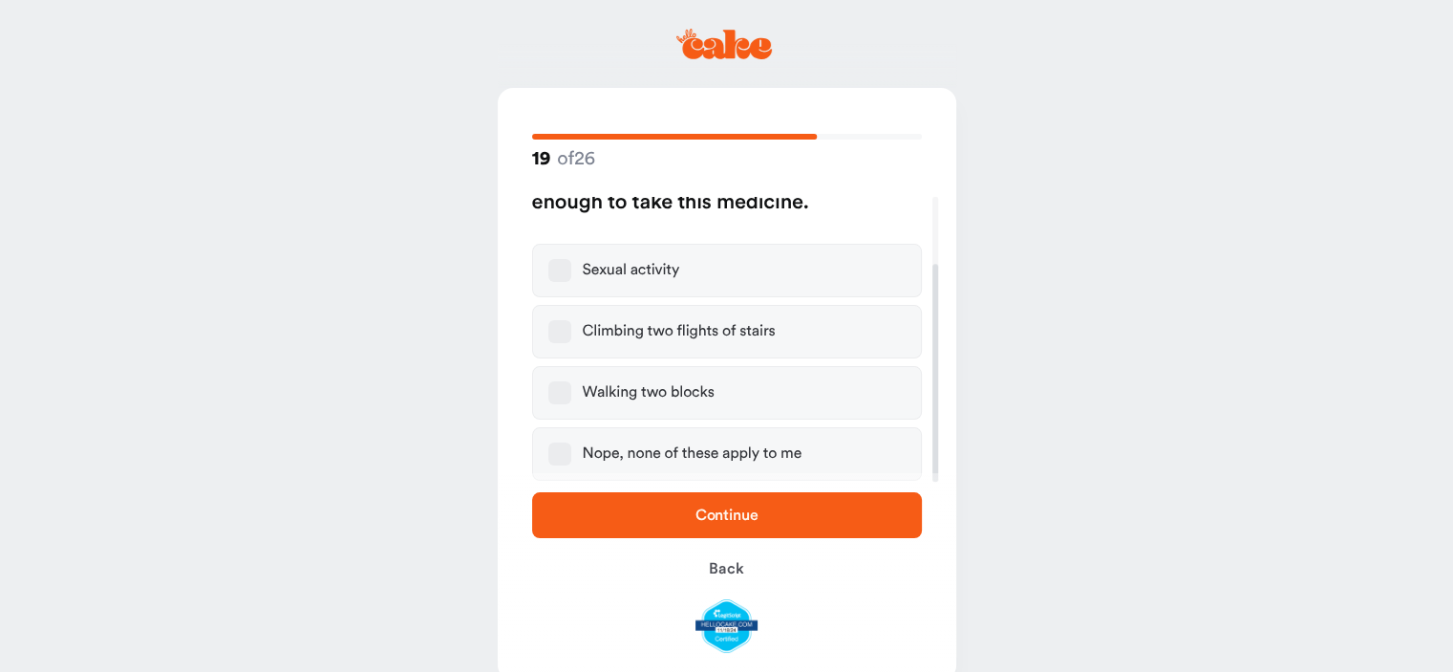
click at [561, 455] on button "Nope, none of these apply to me" at bounding box center [559, 453] width 23 height 23
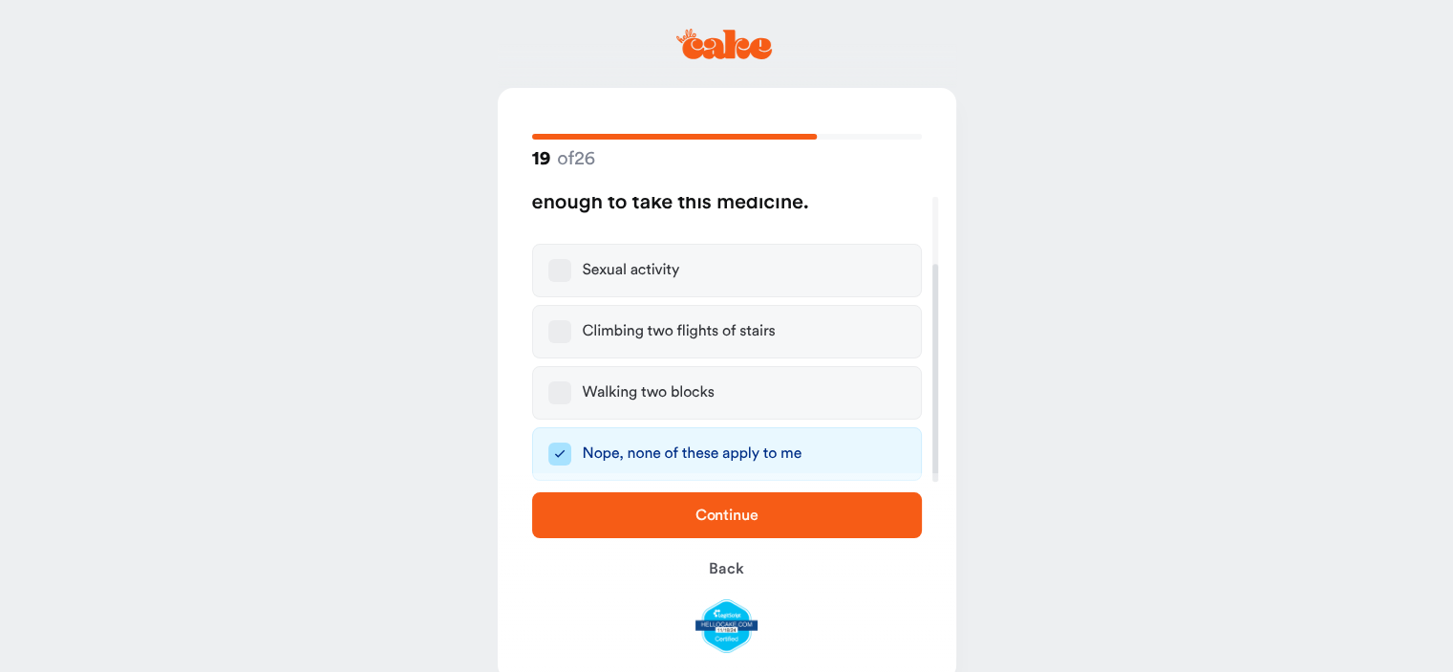
click at [709, 513] on span "Continue" at bounding box center [727, 514] width 63 height 15
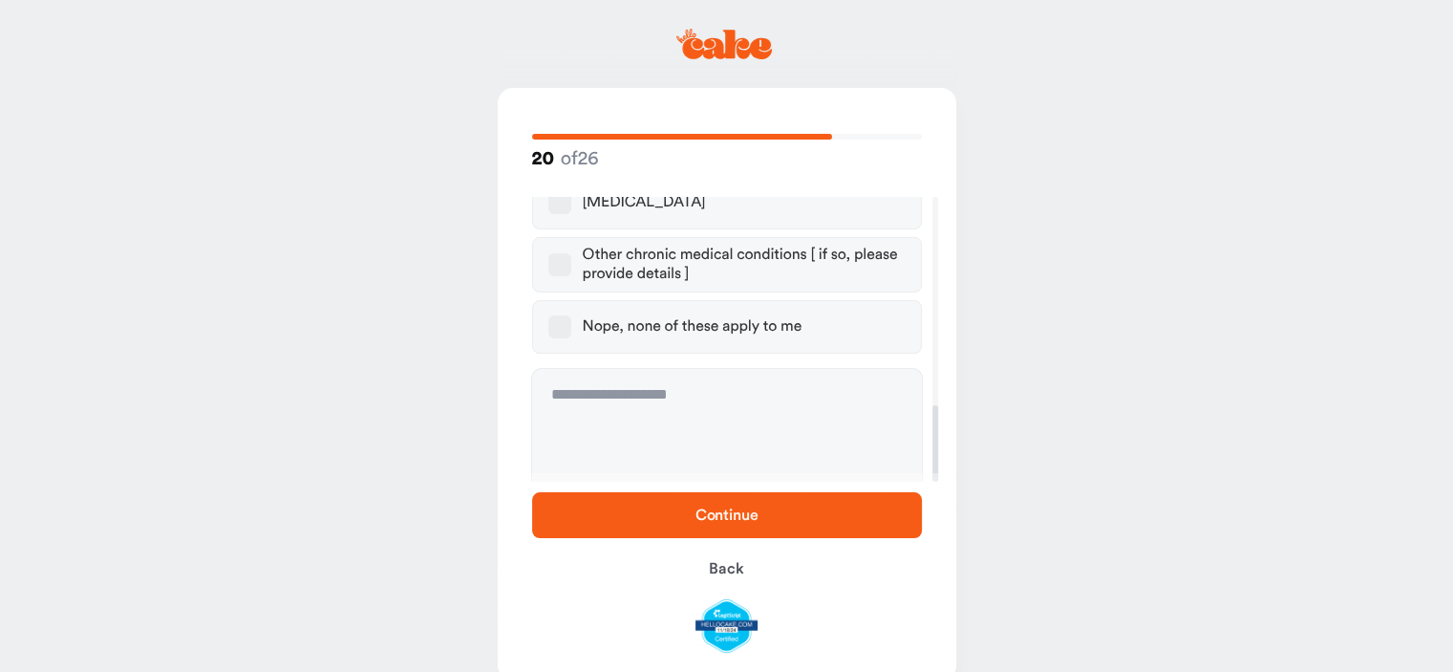
scroll to position [776, 0]
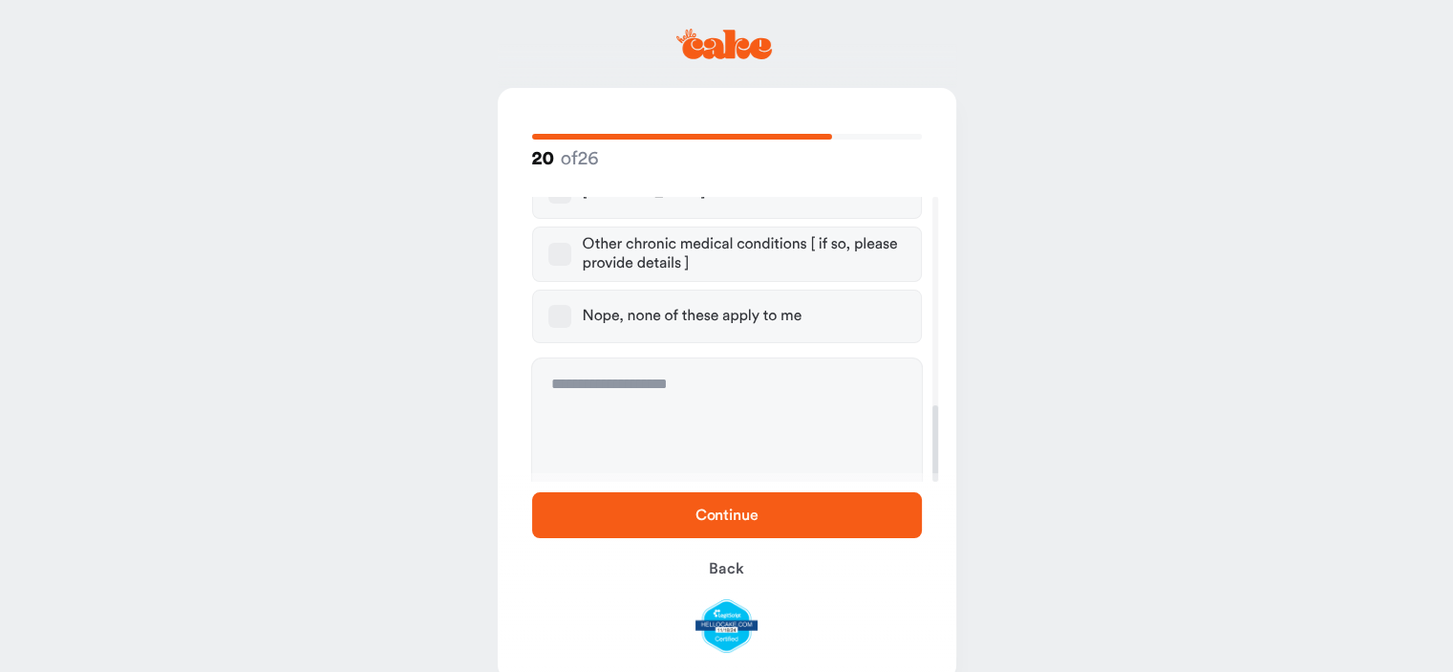
click at [554, 305] on button "Nope, none of these apply to me" at bounding box center [559, 316] width 23 height 23
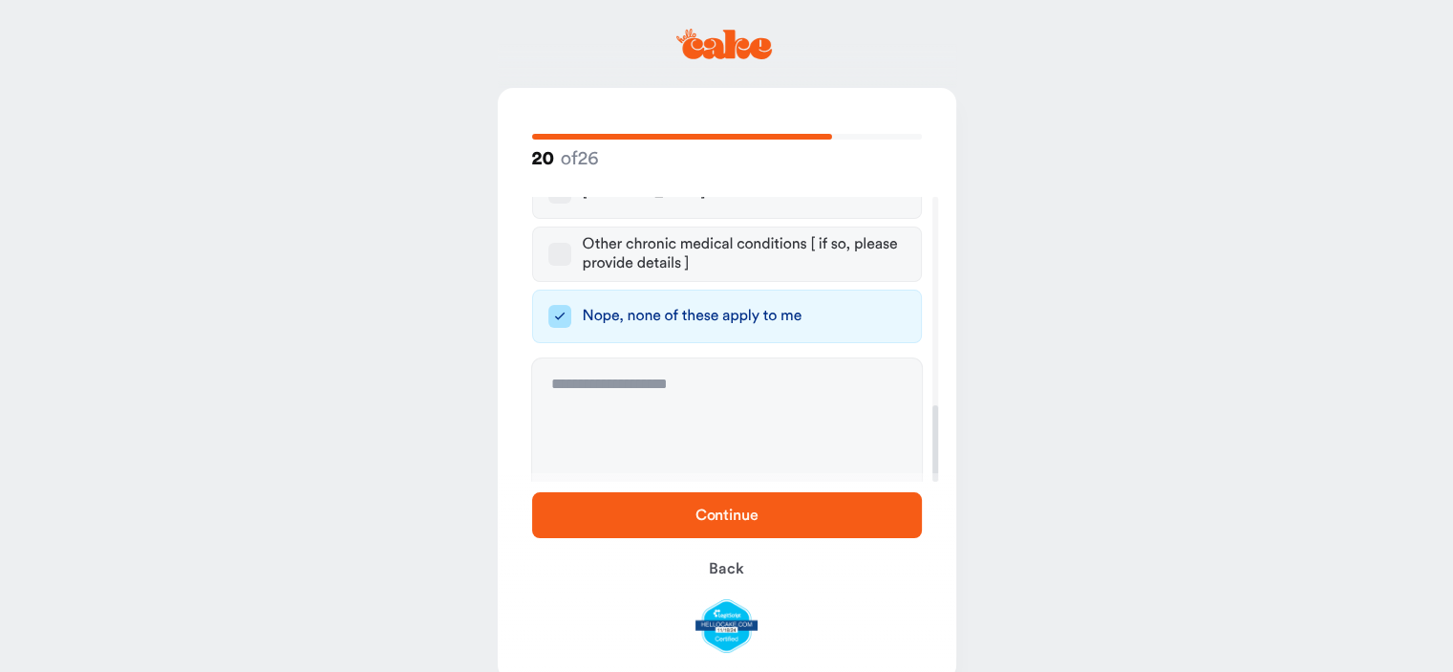
click at [747, 515] on span "Continue" at bounding box center [727, 514] width 63 height 15
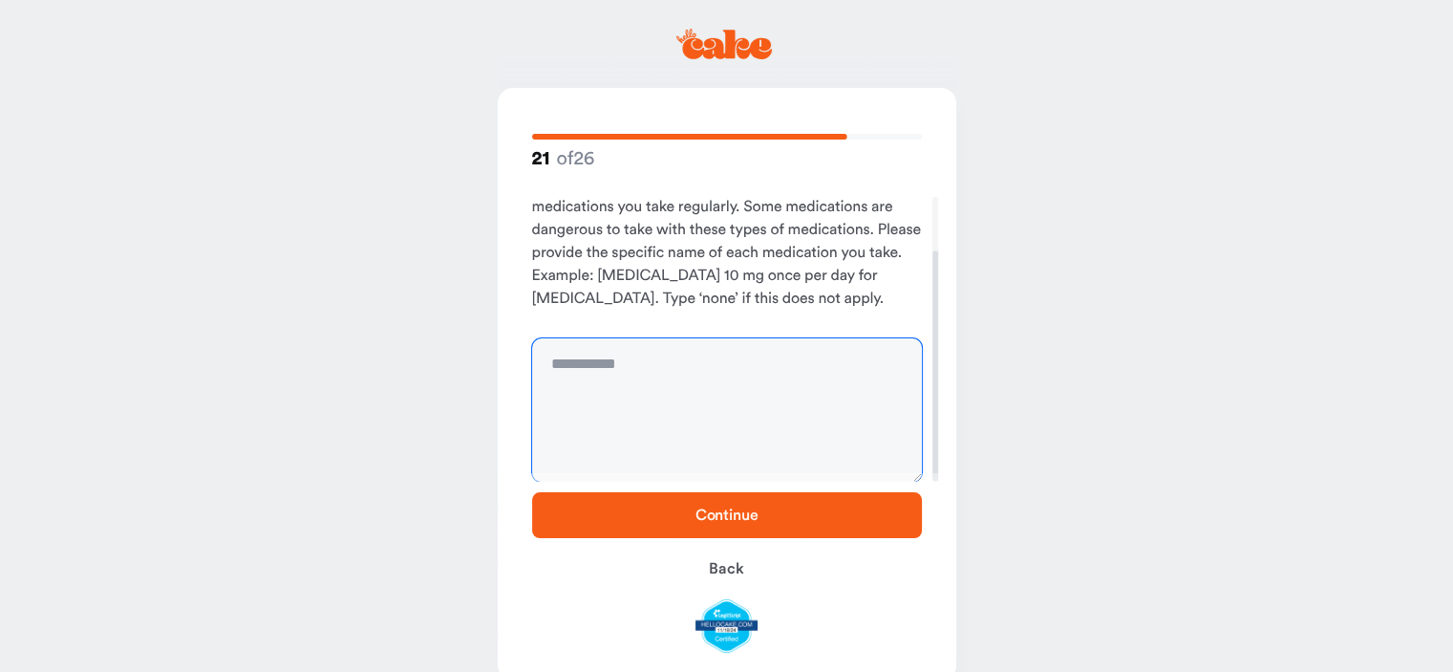
click at [618, 364] on textarea at bounding box center [727, 409] width 390 height 143
click at [615, 363] on textarea "**********" at bounding box center [727, 409] width 390 height 143
click at [704, 366] on textarea "**********" at bounding box center [727, 409] width 390 height 143
click at [557, 432] on textarea "**********" at bounding box center [727, 409] width 390 height 143
click at [594, 456] on textarea "**********" at bounding box center [727, 409] width 390 height 143
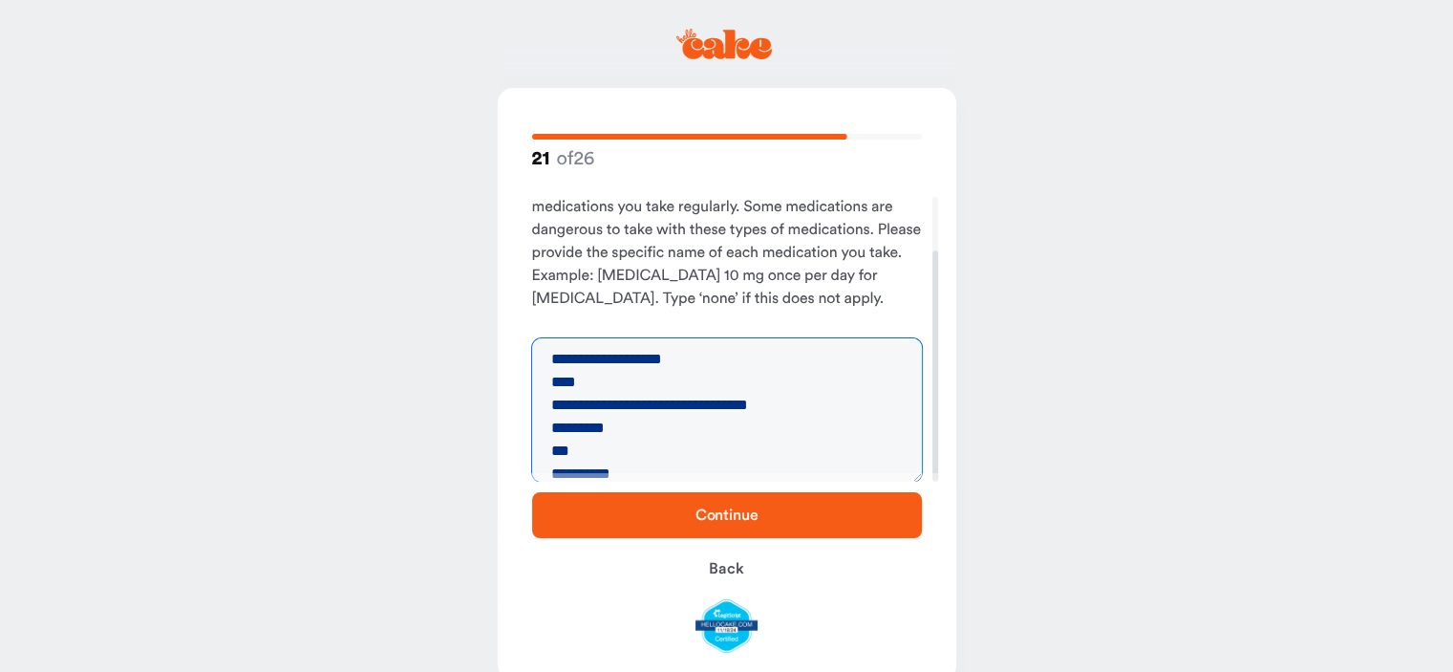
scroll to position [28, 0]
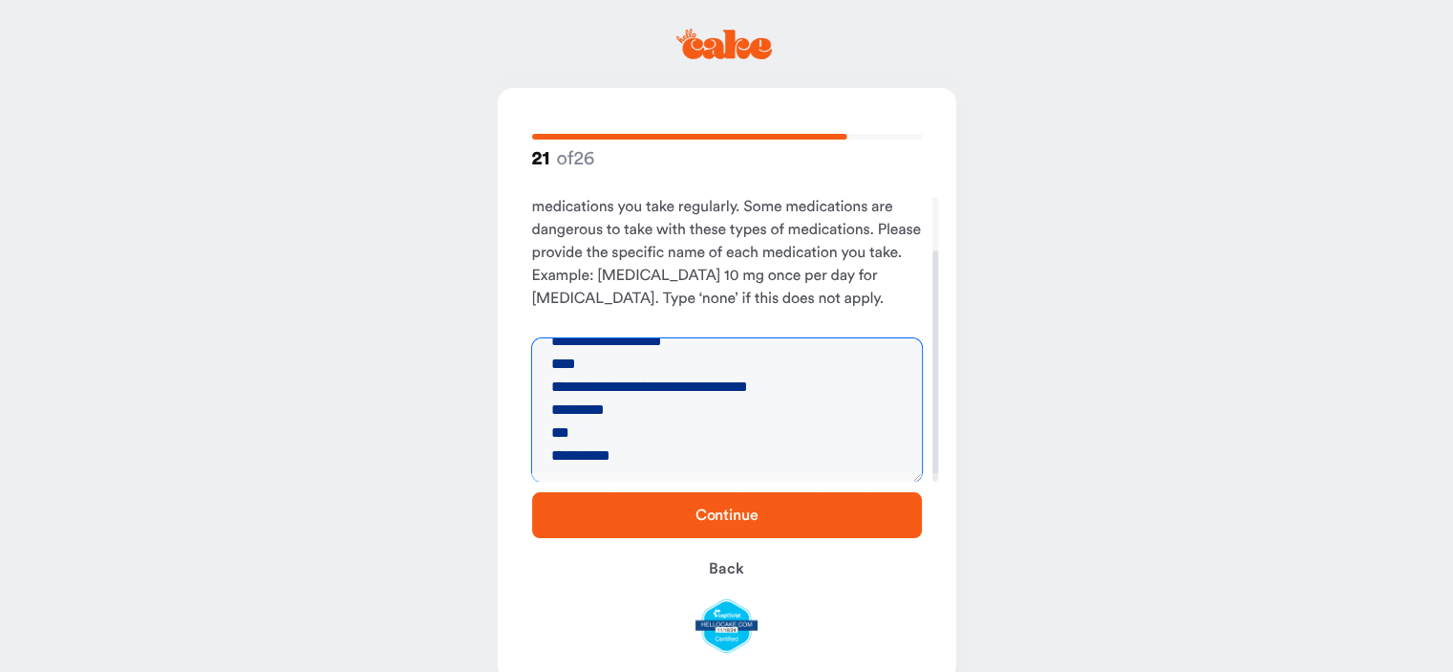
click at [556, 449] on textarea "**********" at bounding box center [727, 409] width 390 height 143
click at [629, 449] on textarea "**********" at bounding box center [727, 409] width 390 height 143
click at [629, 427] on textarea "**********" at bounding box center [727, 409] width 390 height 143
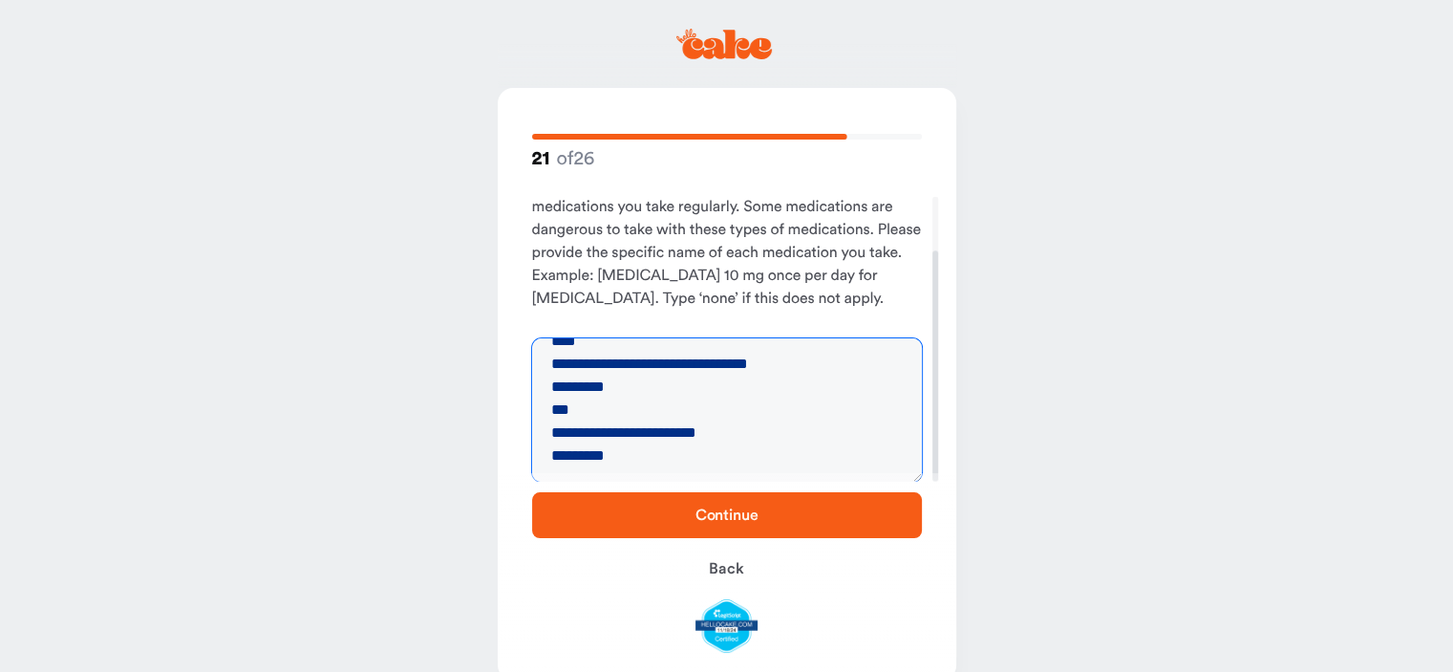
click at [621, 460] on textarea "**********" at bounding box center [727, 409] width 390 height 143
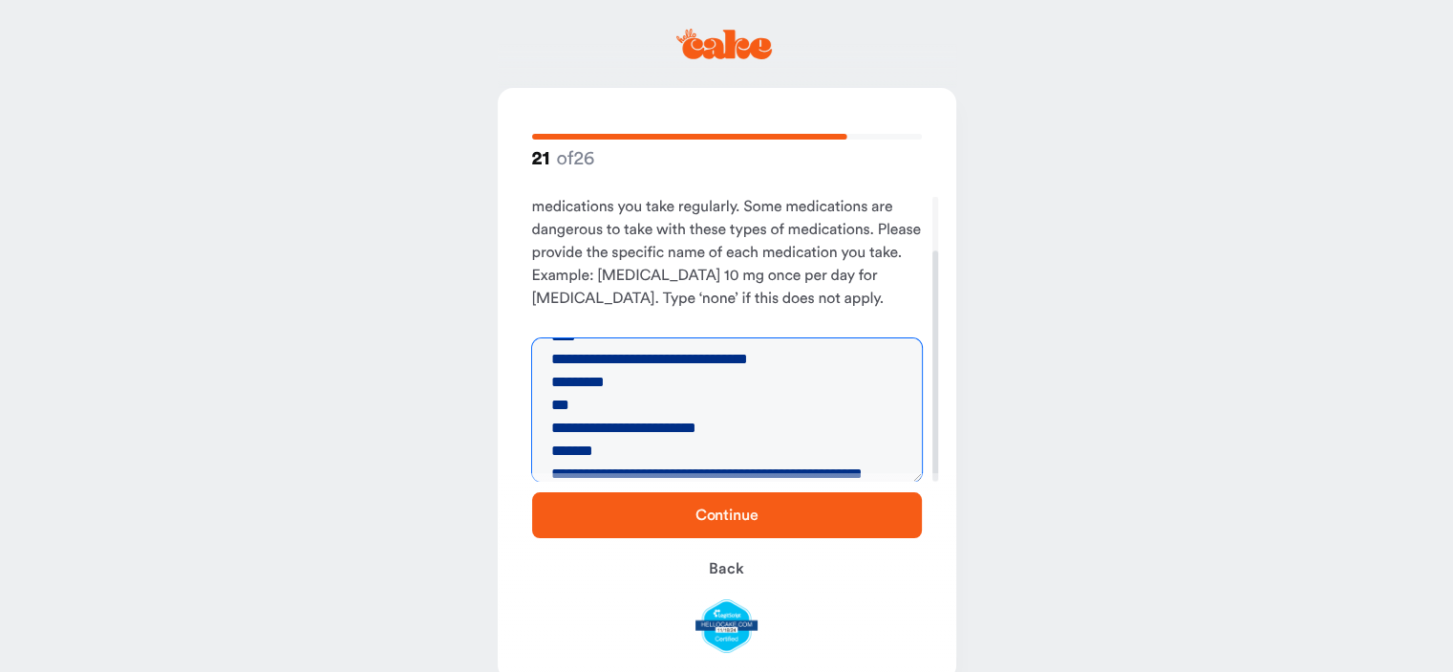
scroll to position [74, 0]
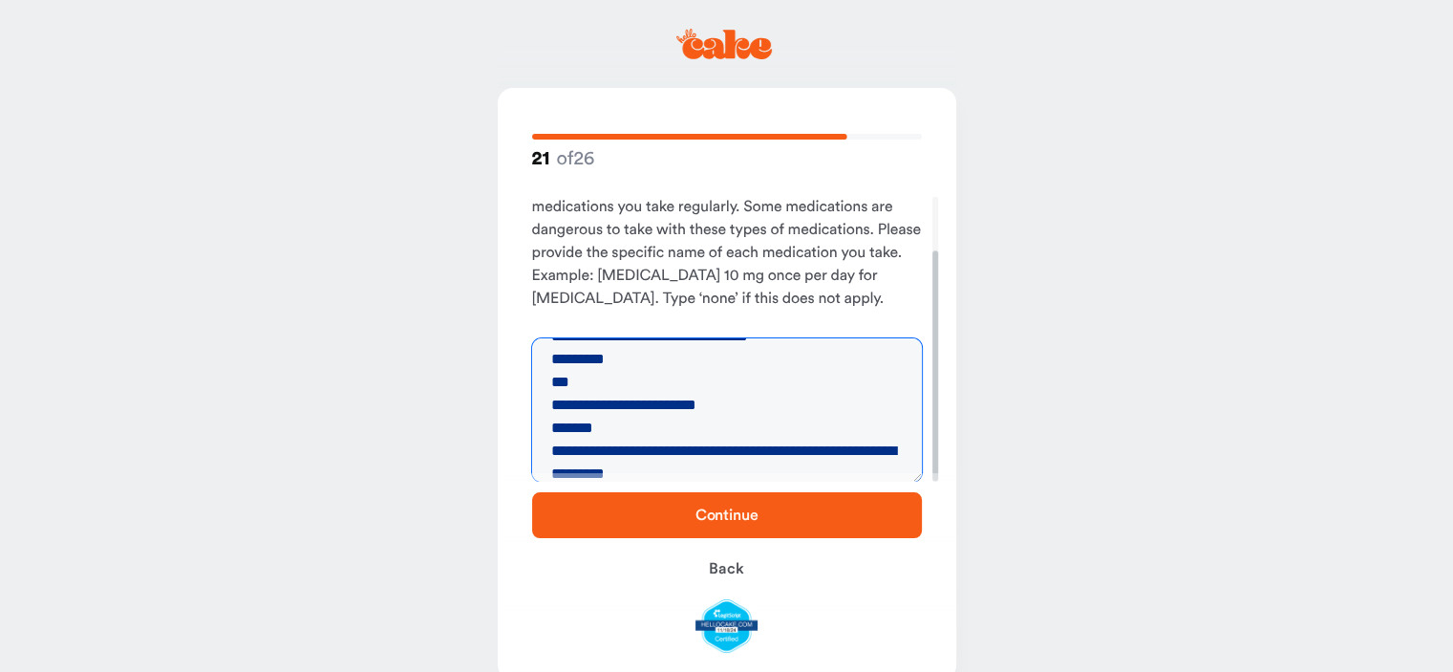
type textarea "**********"
click at [932, 460] on div at bounding box center [935, 365] width 6 height 230
click at [722, 523] on span "Continue" at bounding box center [727, 514] width 329 height 23
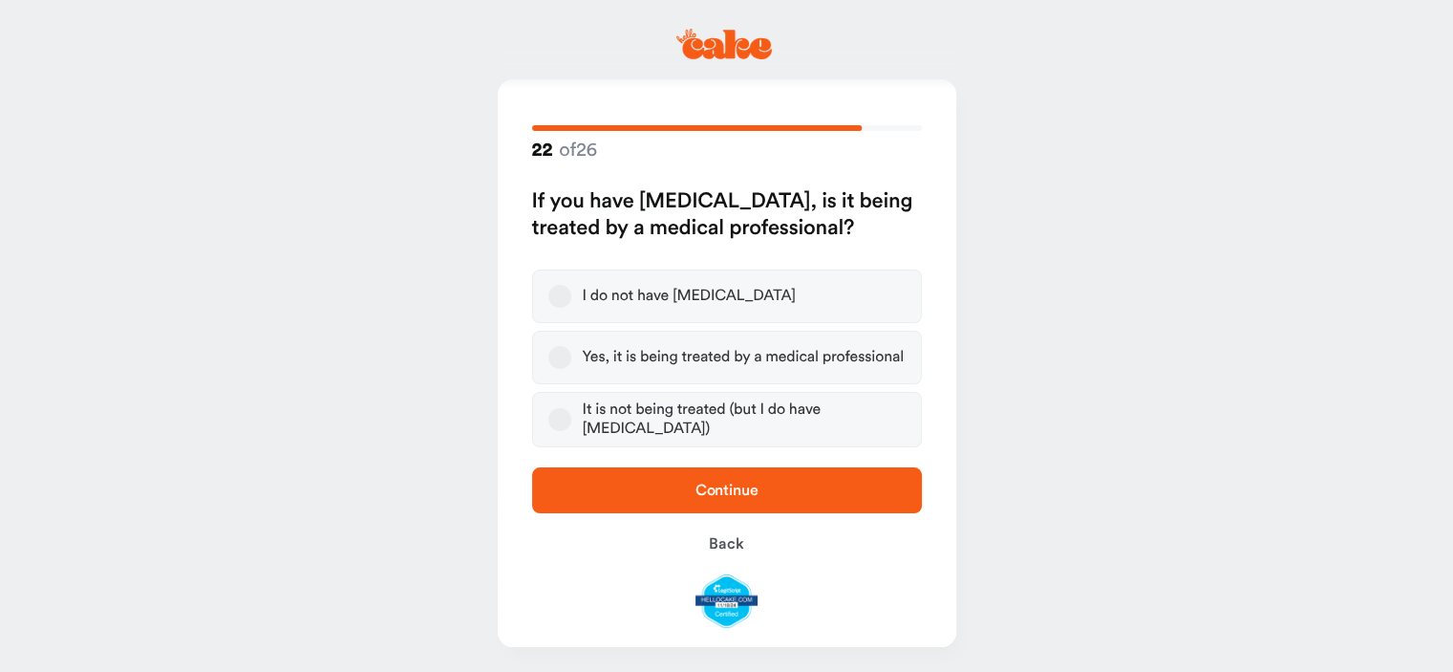
scroll to position [11, 0]
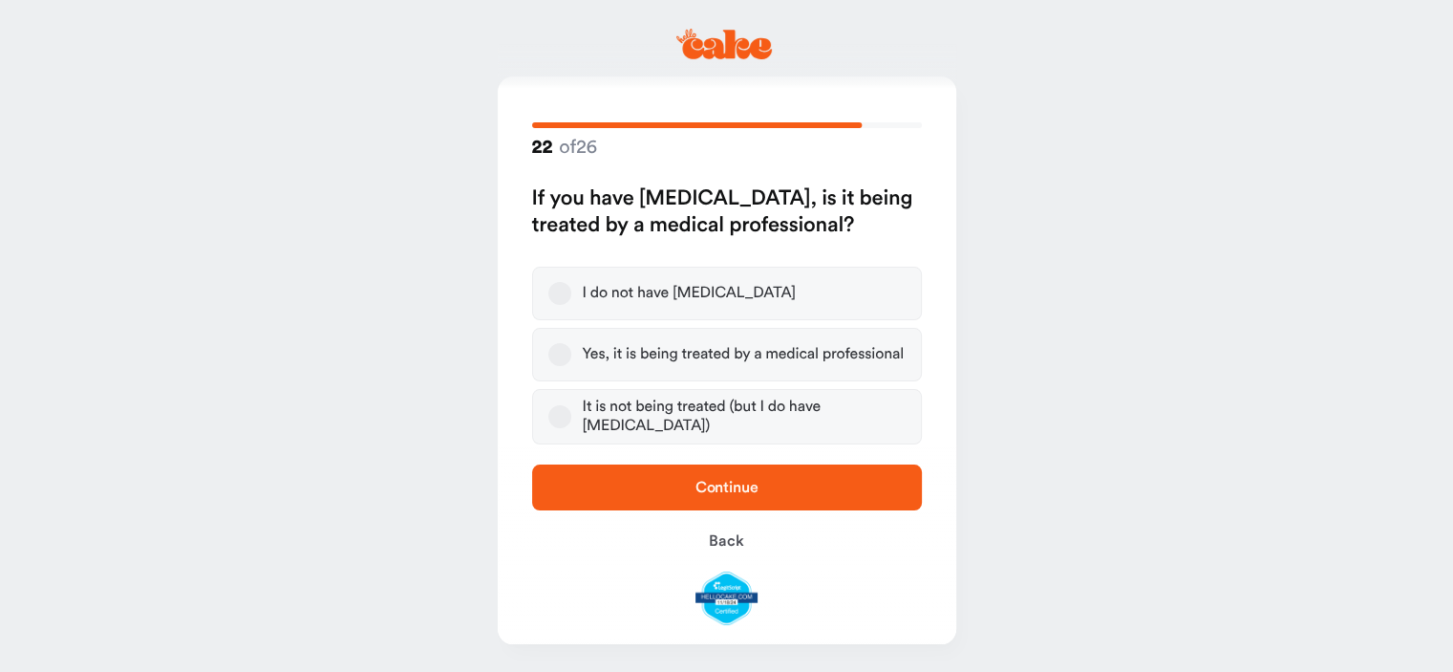
click at [563, 357] on button "Yes, it is being treated by a medical professional" at bounding box center [559, 354] width 23 height 23
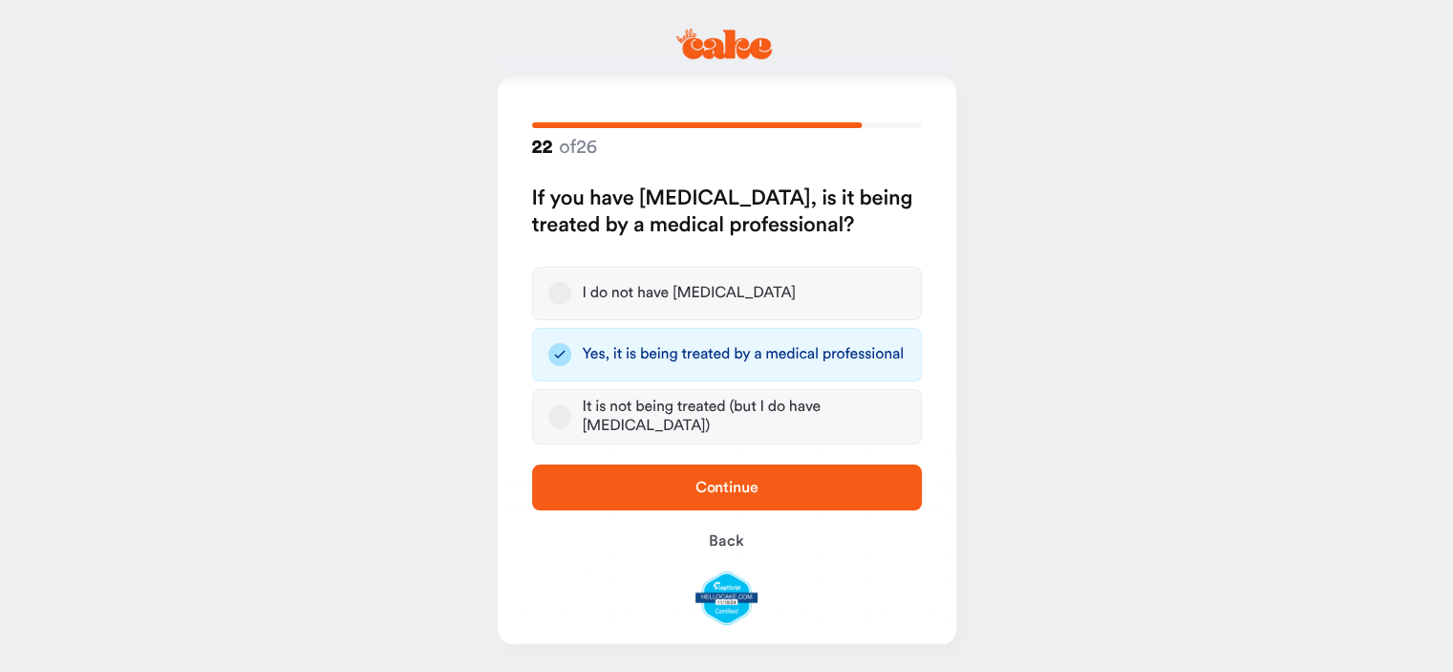
click at [560, 296] on button "I do not have high blood pressure" at bounding box center [559, 293] width 23 height 23
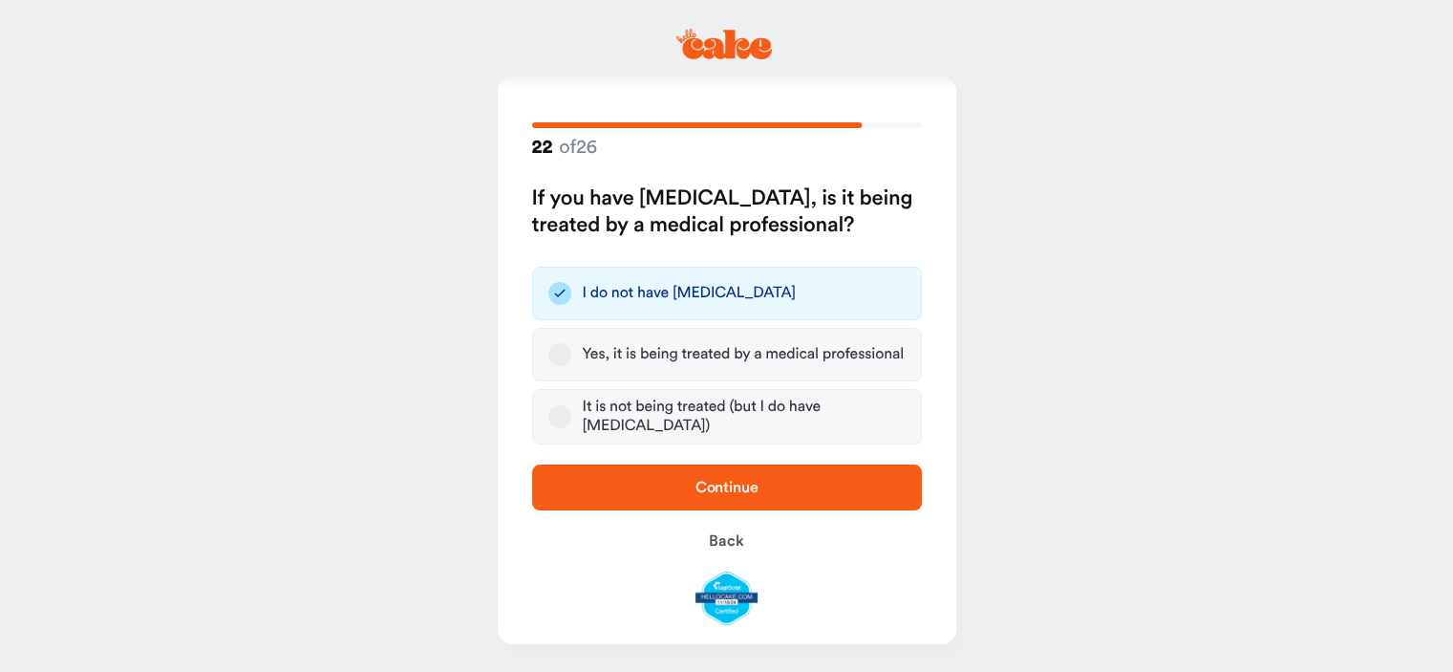
click at [758, 488] on span "Continue" at bounding box center [727, 487] width 329 height 23
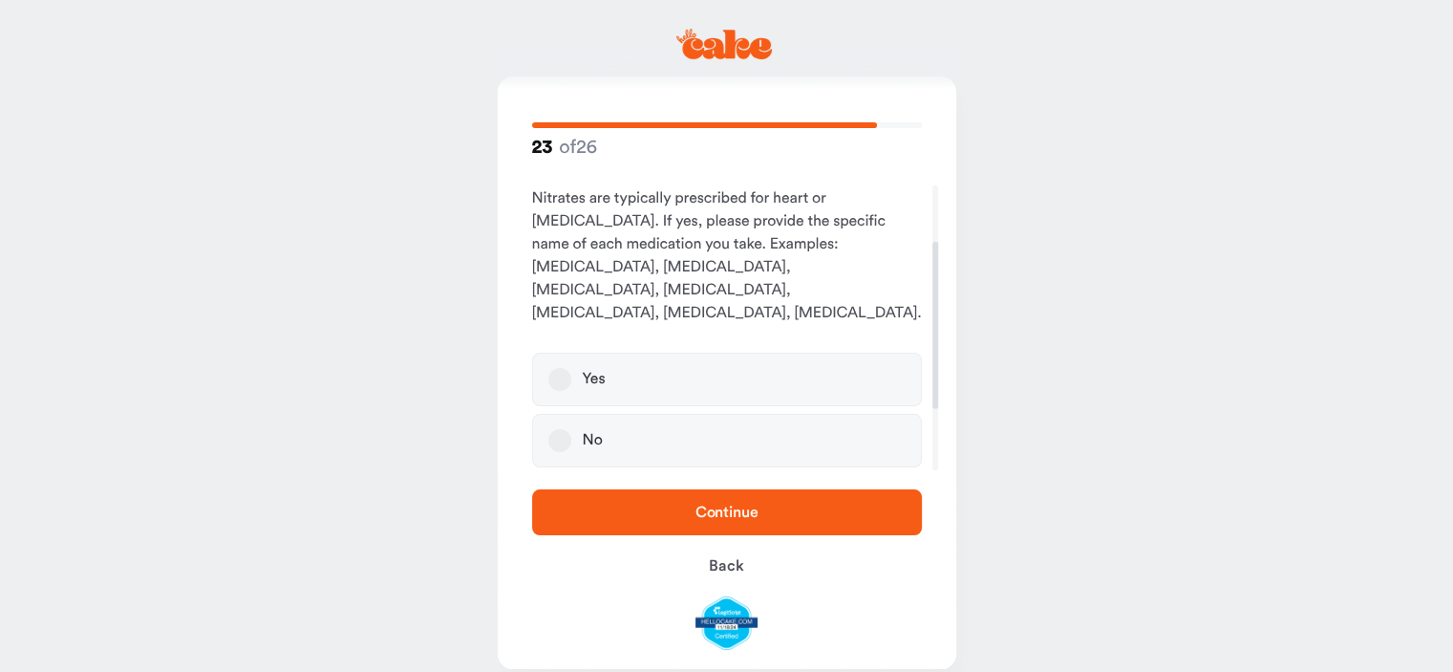
scroll to position [96, 0]
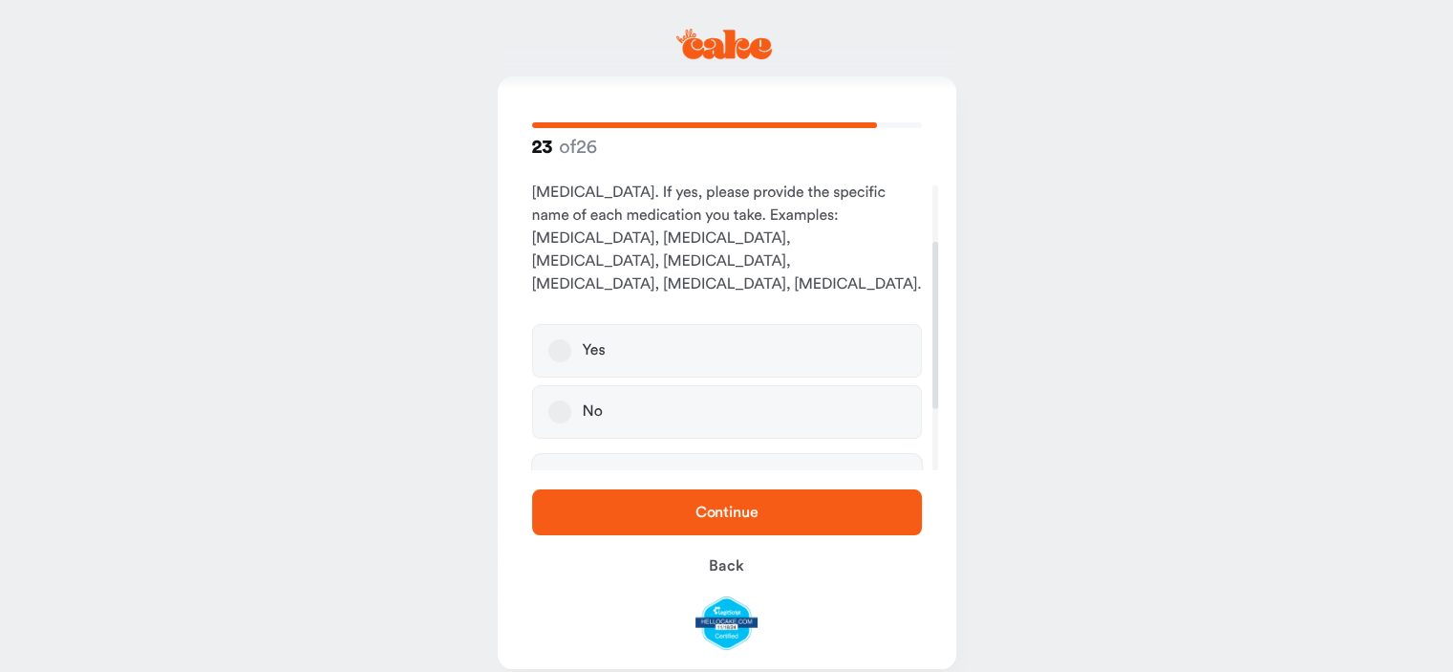
click at [561, 400] on button "No" at bounding box center [559, 411] width 23 height 23
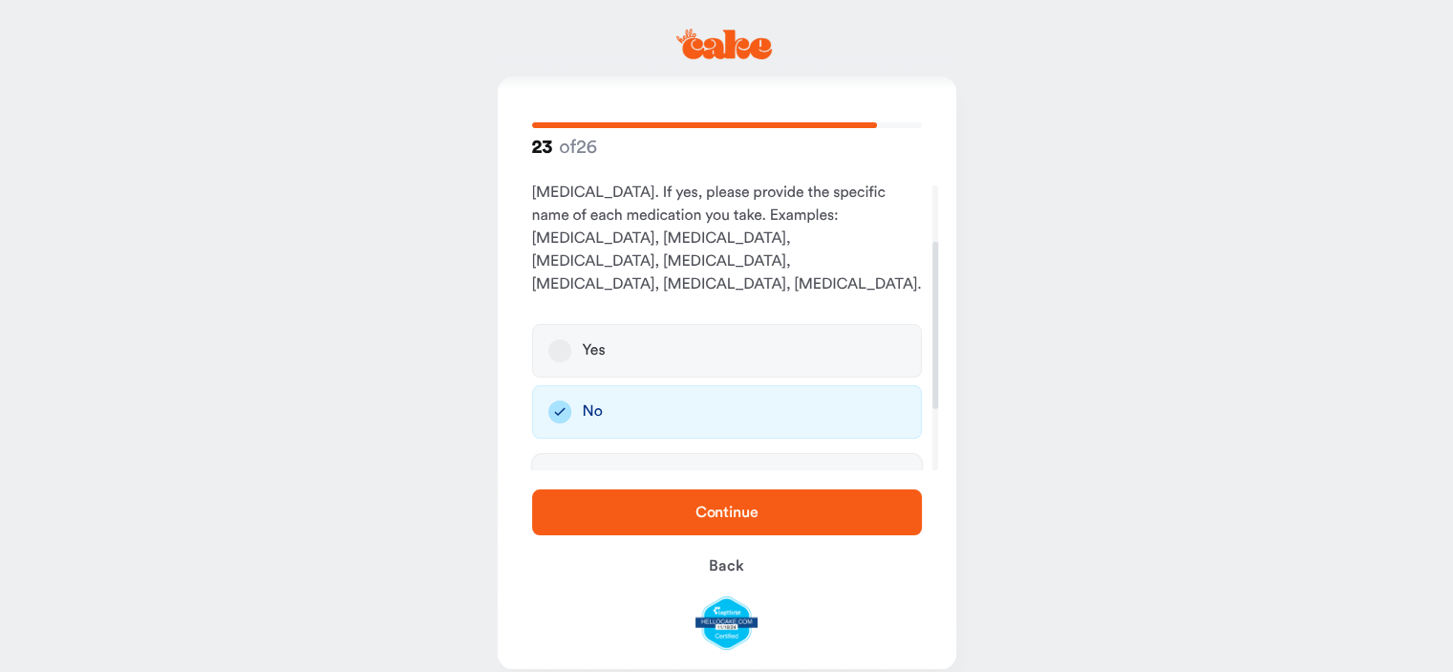
click at [689, 503] on span "Continue" at bounding box center [727, 512] width 329 height 23
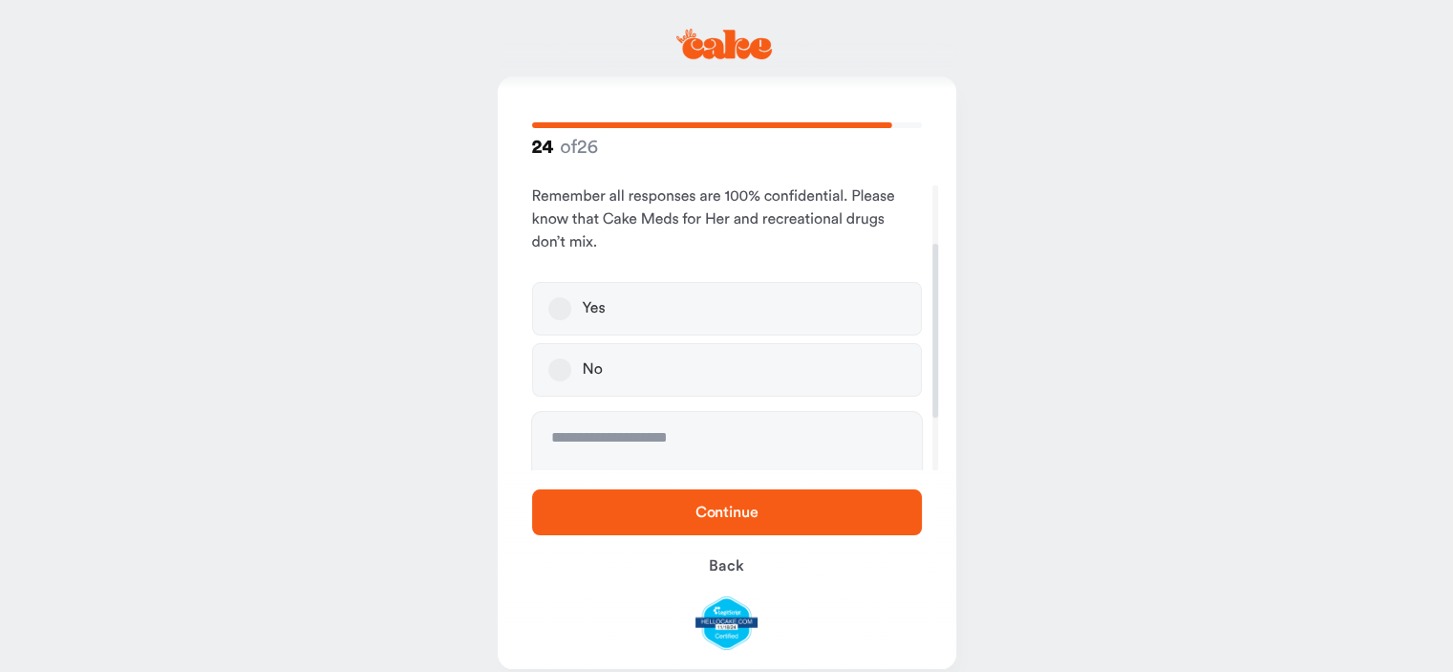
click at [562, 307] on button "Yes" at bounding box center [559, 308] width 23 height 23
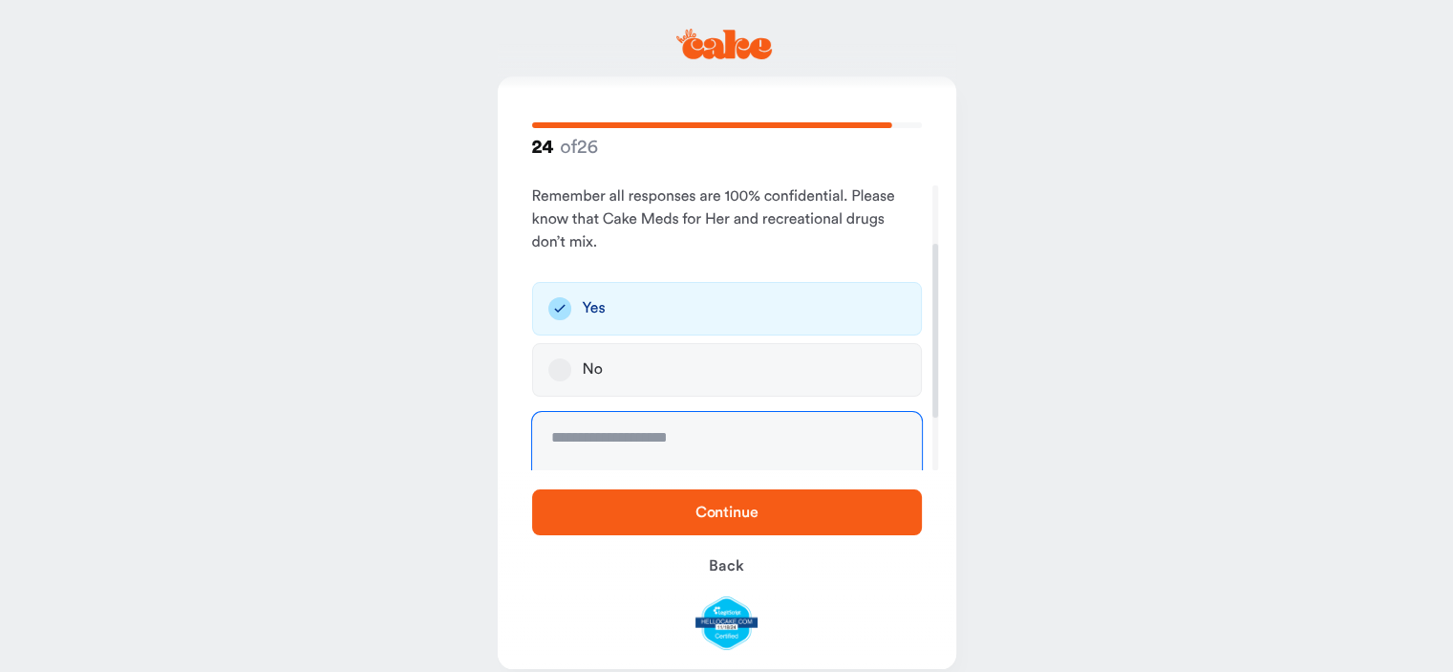
click at [688, 437] on textarea at bounding box center [727, 483] width 390 height 143
type textarea "**********"
click at [718, 515] on span "Continue" at bounding box center [727, 511] width 63 height 15
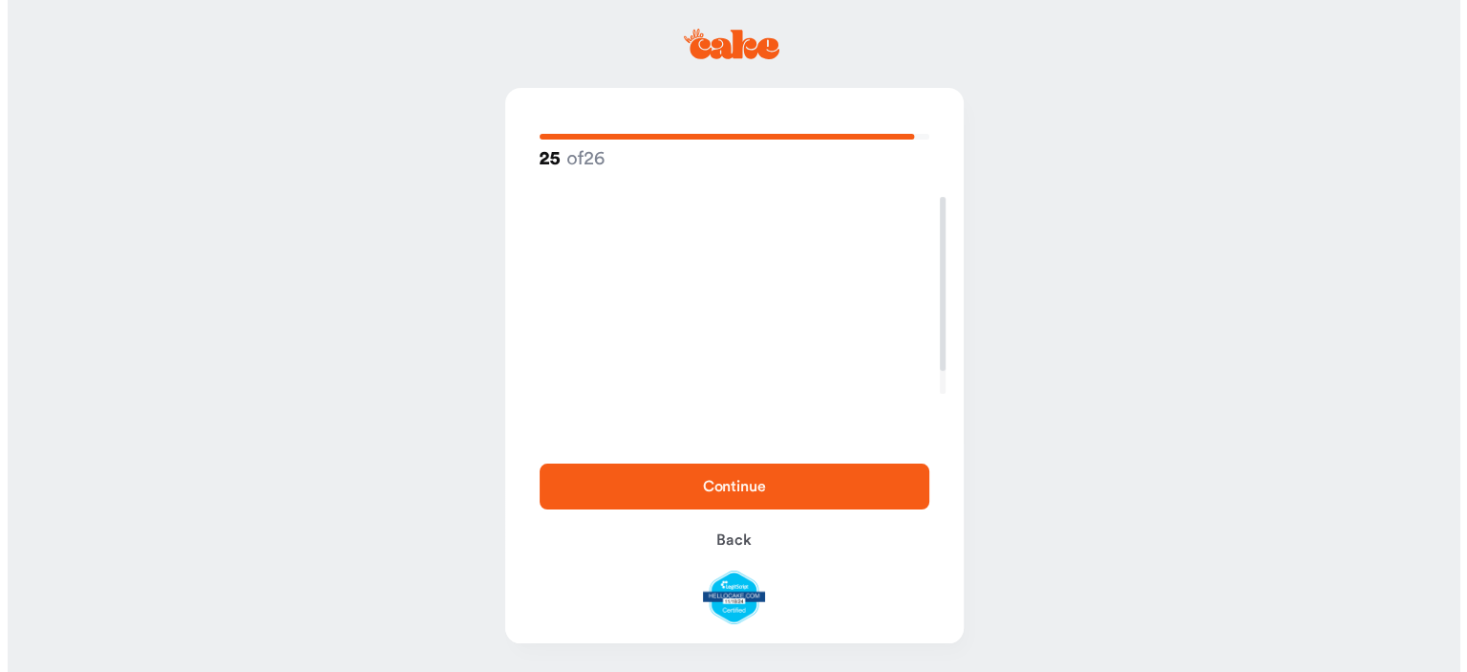
scroll to position [0, 0]
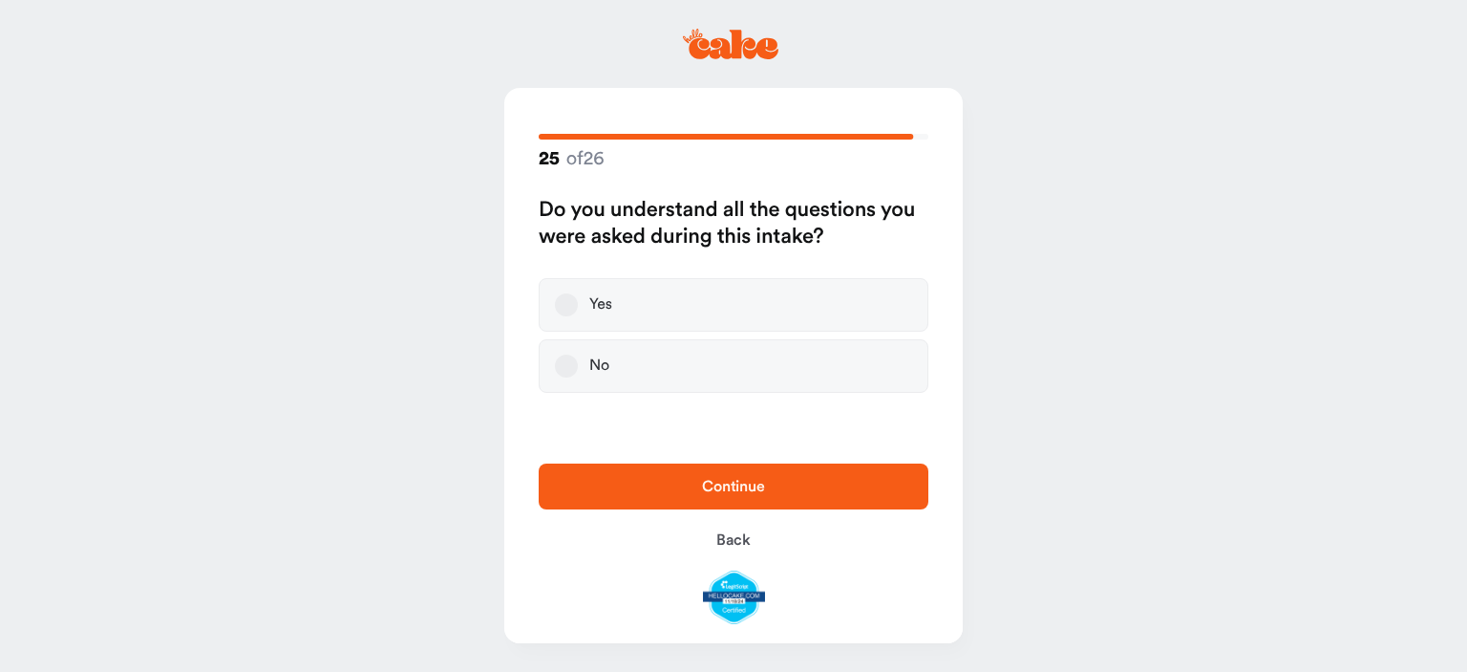
click at [568, 305] on button "Yes" at bounding box center [566, 304] width 23 height 23
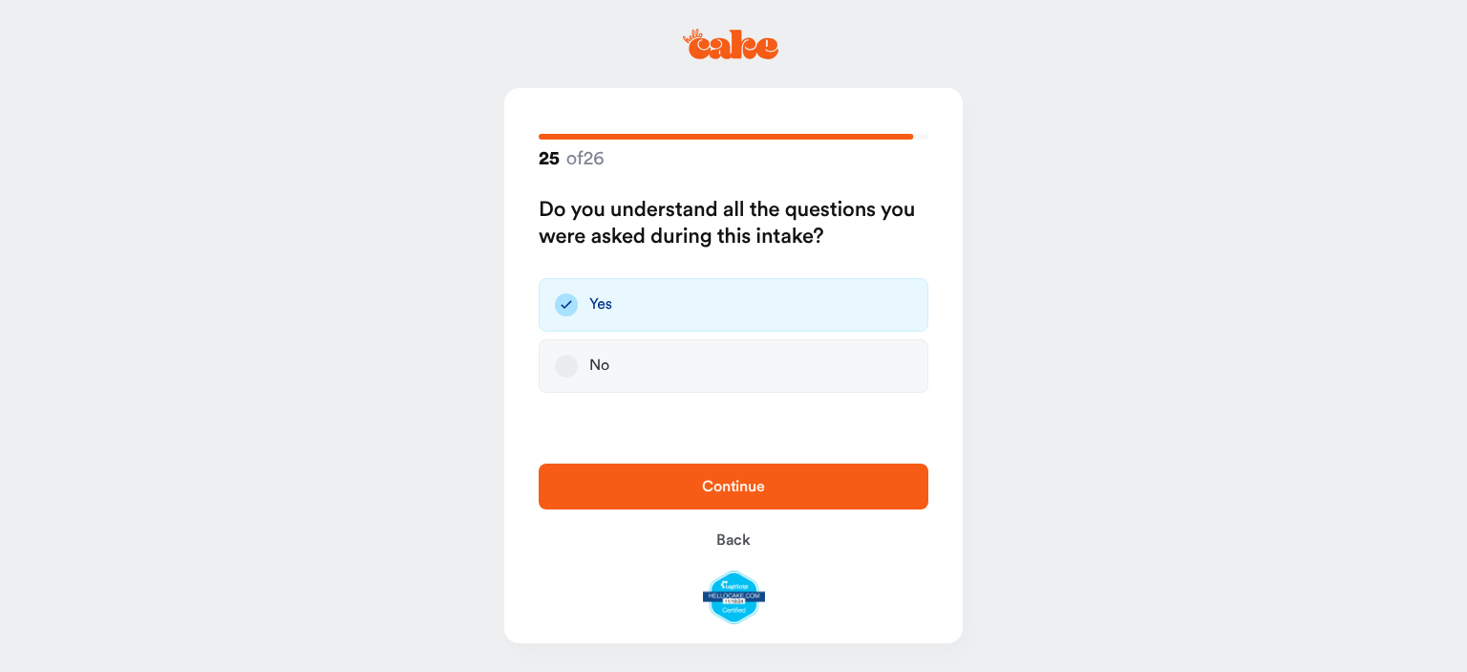
click at [773, 492] on span "Continue" at bounding box center [733, 486] width 329 height 23
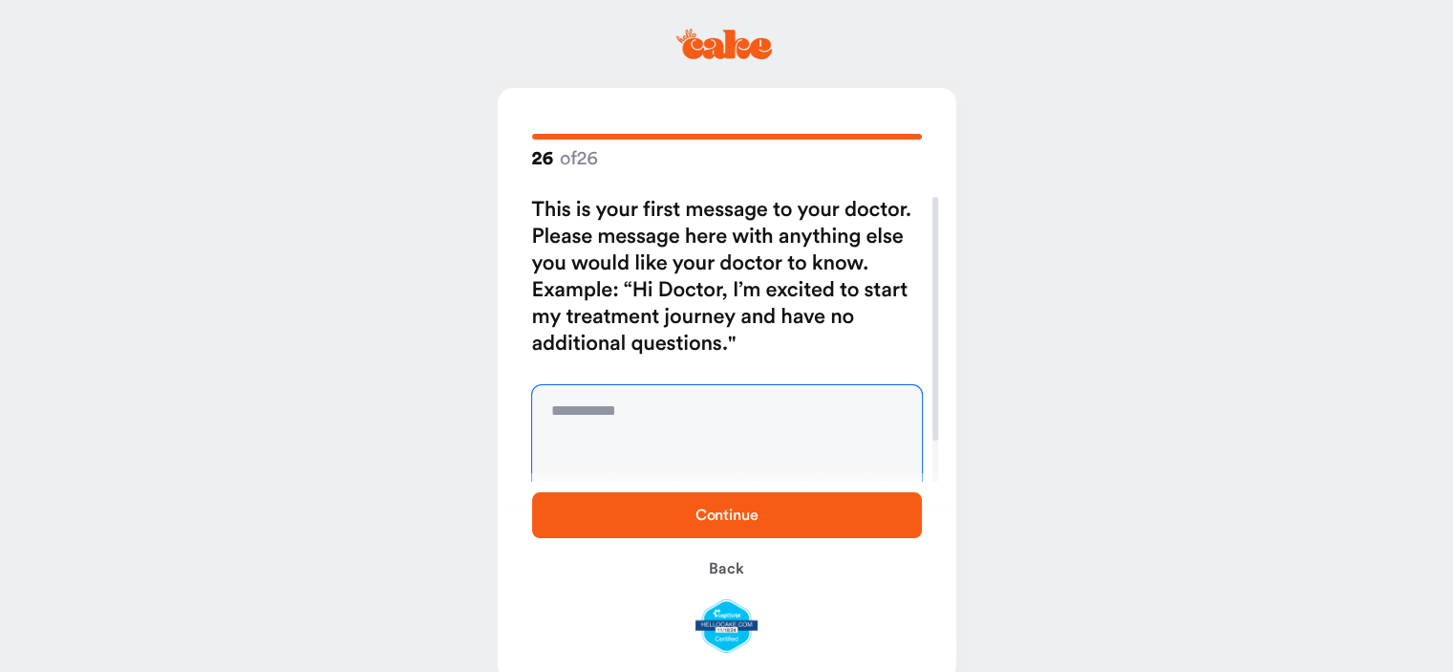
click at [577, 407] on textarea at bounding box center [727, 456] width 390 height 143
type textarea "**********"
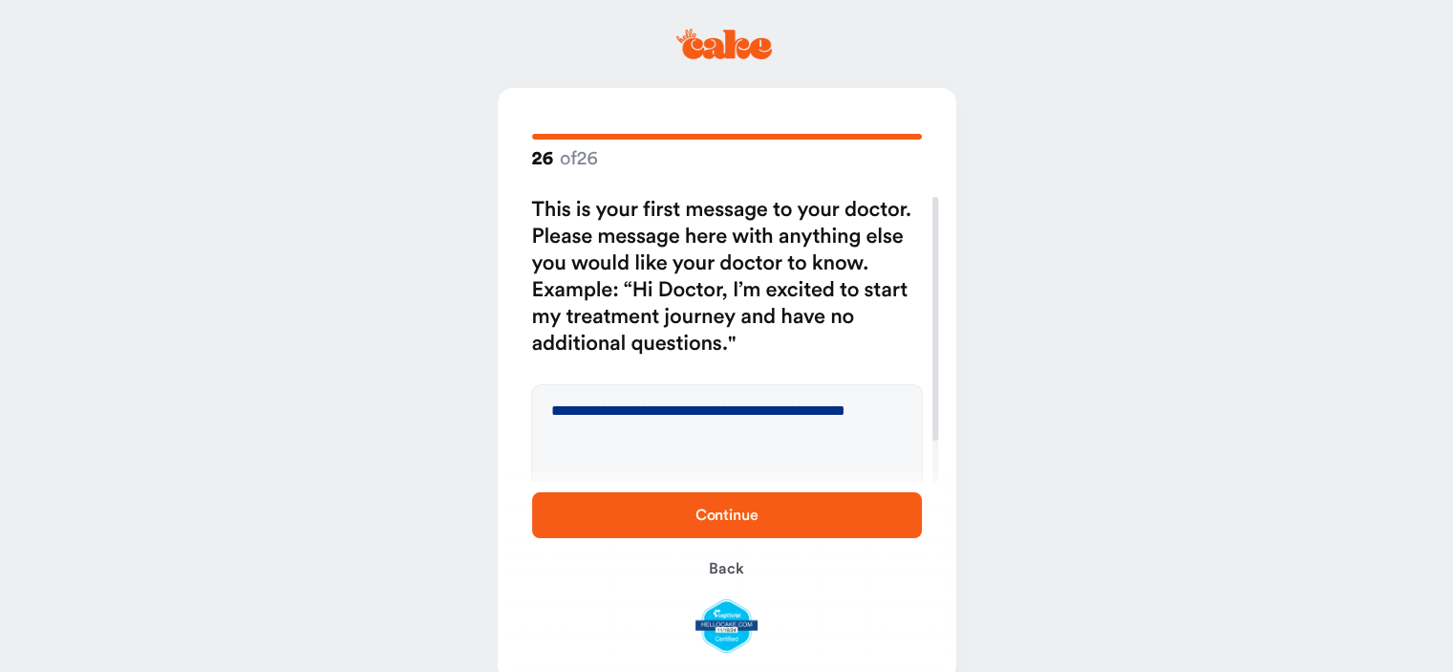
click at [684, 525] on span "Continue" at bounding box center [727, 514] width 329 height 23
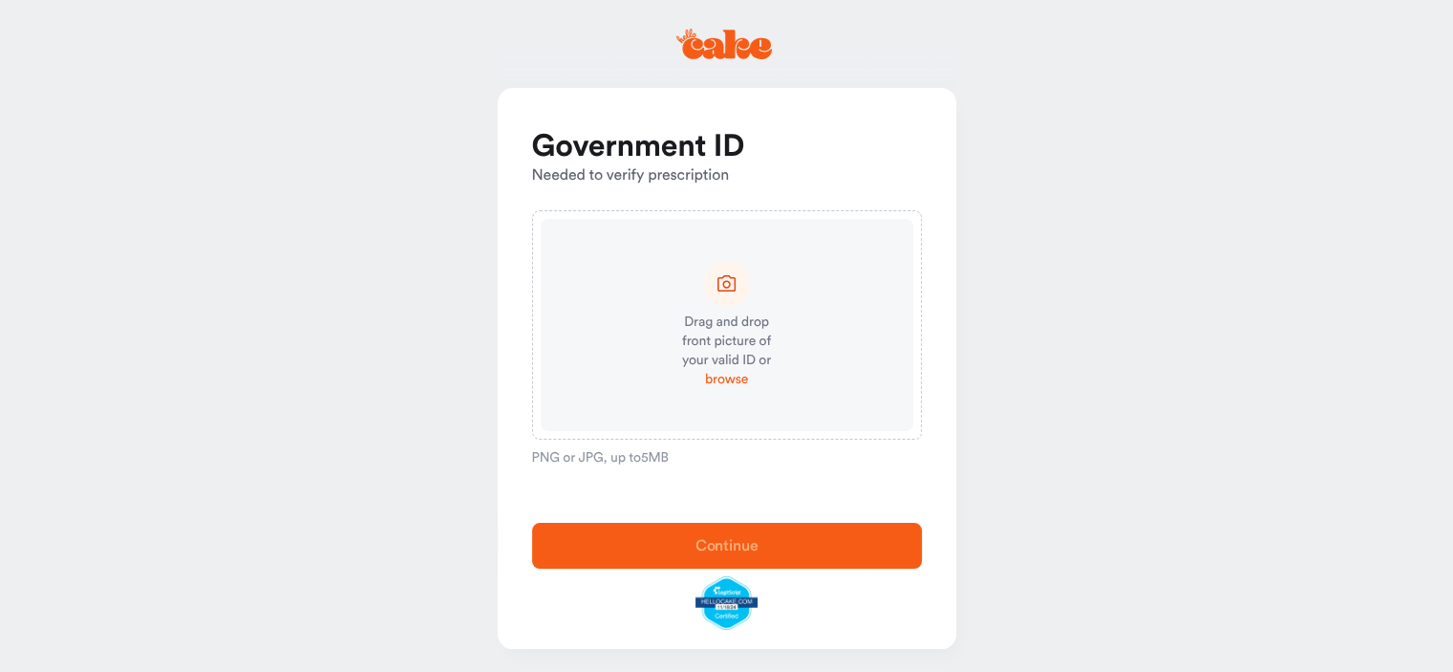
click at [730, 381] on span "browse" at bounding box center [726, 379] width 43 height 19
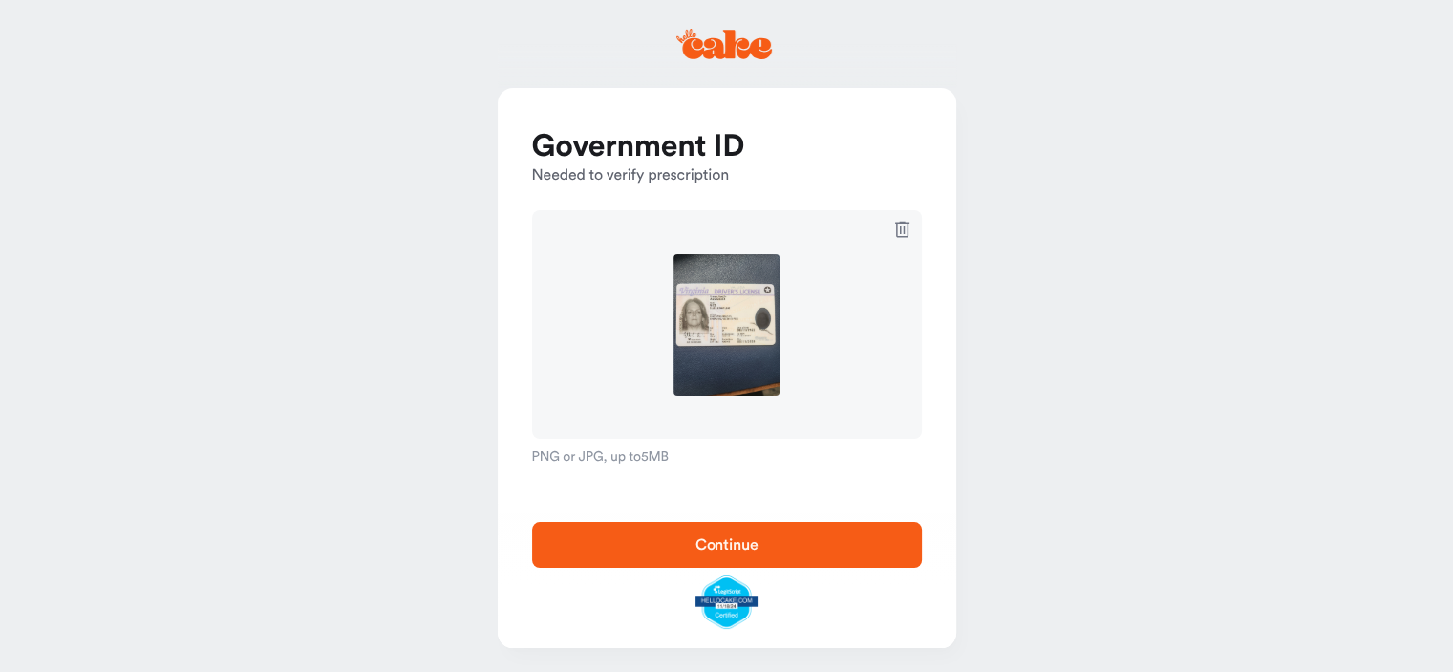
click at [722, 548] on span "Continue" at bounding box center [727, 544] width 63 height 15
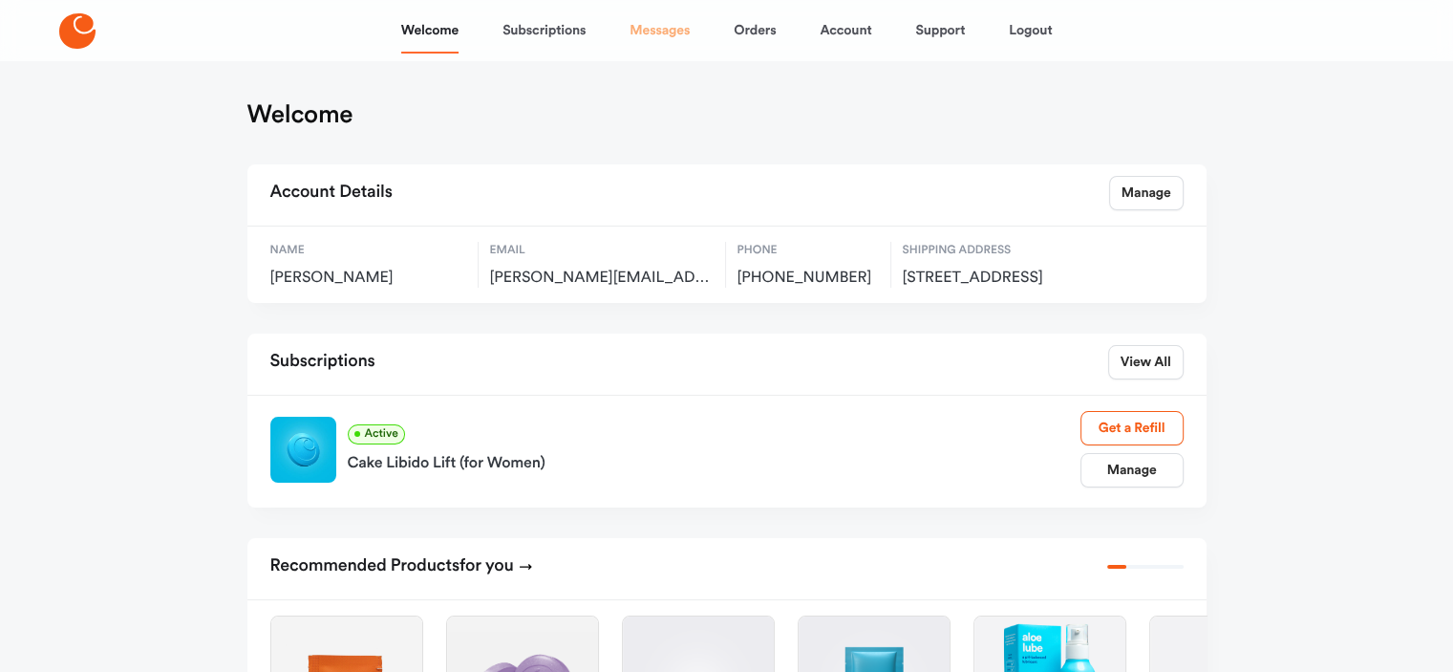
click at [662, 32] on link "Messages" at bounding box center [660, 31] width 60 height 46
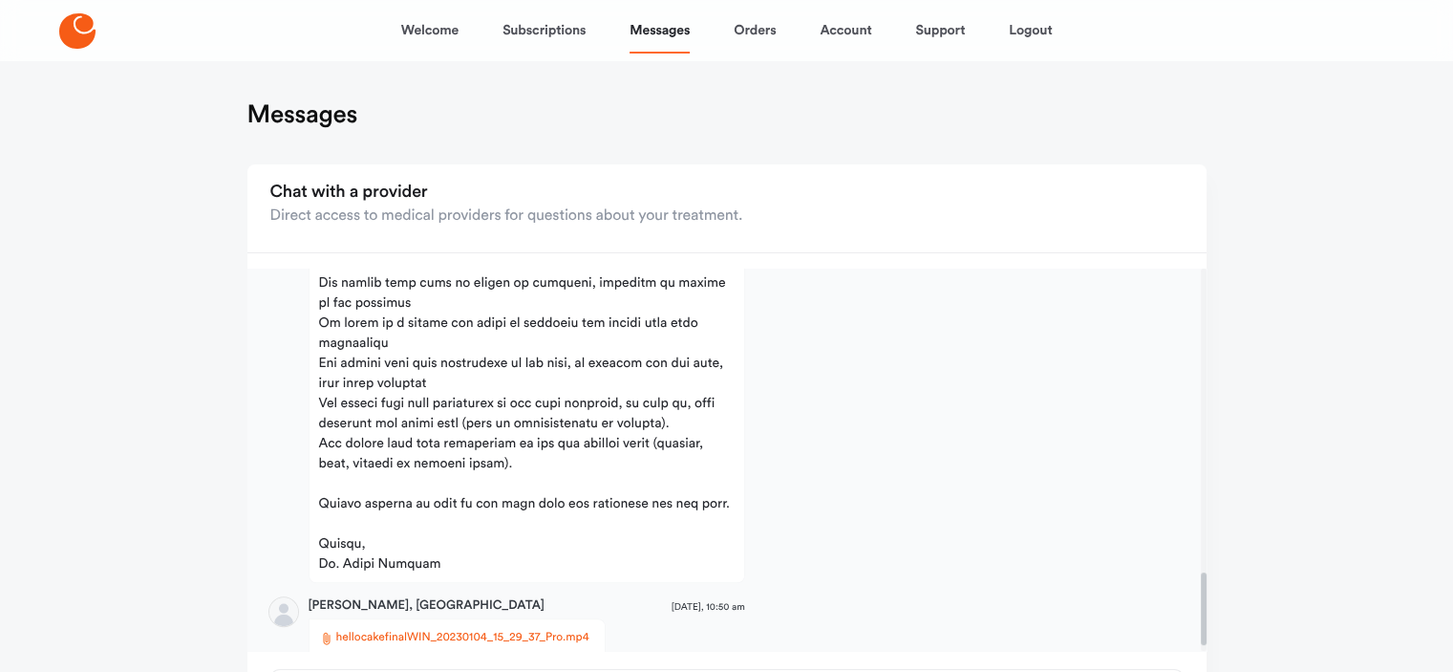
scroll to position [1620, 0]
